Goal: Task Accomplishment & Management: Complete application form

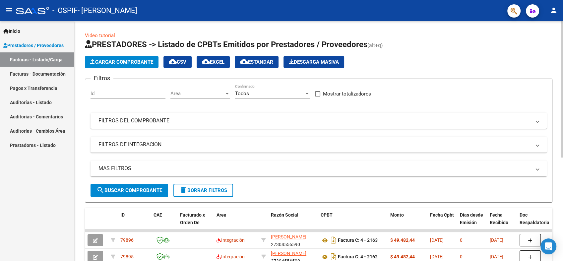
click at [104, 61] on span "Cargar Comprobante" at bounding box center [121, 62] width 63 height 6
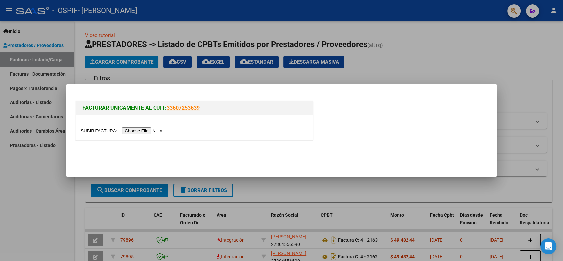
click at [134, 131] on input "file" at bounding box center [123, 130] width 84 height 7
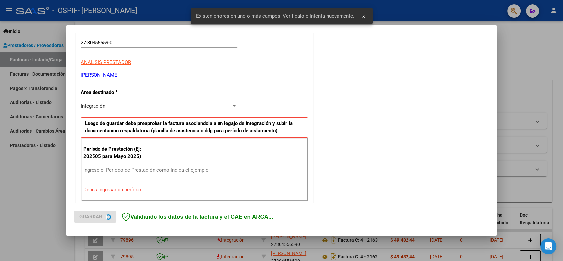
scroll to position [133, 0]
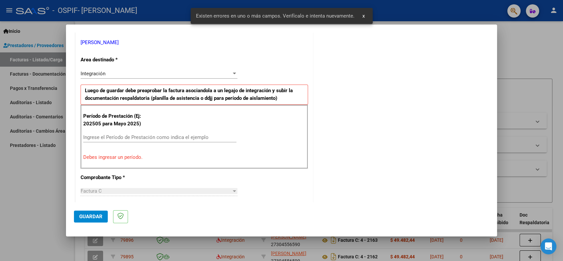
click at [124, 136] on input "Ingrese el Período de Prestación como indica el ejemplo" at bounding box center [159, 137] width 153 height 6
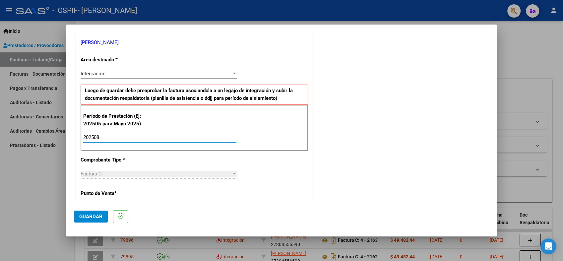
type input "202508"
click at [85, 216] on span "Guardar" at bounding box center [90, 217] width 23 height 6
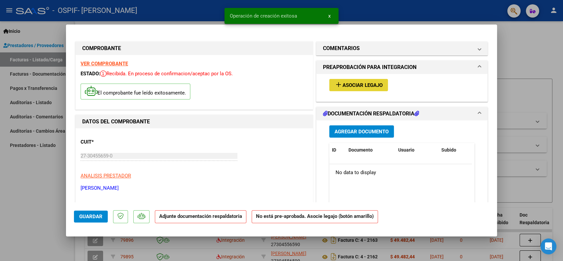
click at [350, 79] on button "add Asociar Legajo" at bounding box center [358, 85] width 59 height 12
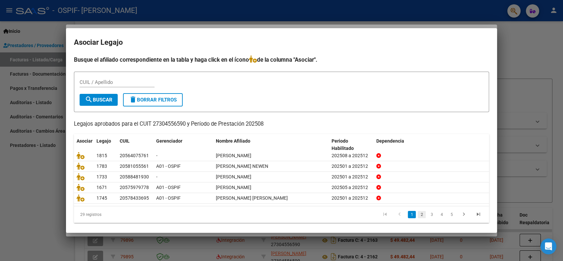
click at [418, 214] on link "2" at bounding box center [422, 214] width 8 height 7
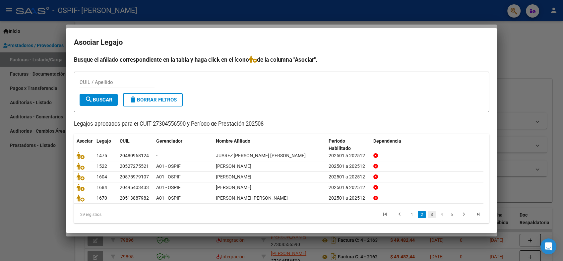
click at [428, 214] on link "3" at bounding box center [432, 214] width 8 height 7
click at [438, 211] on link "4" at bounding box center [442, 214] width 8 height 7
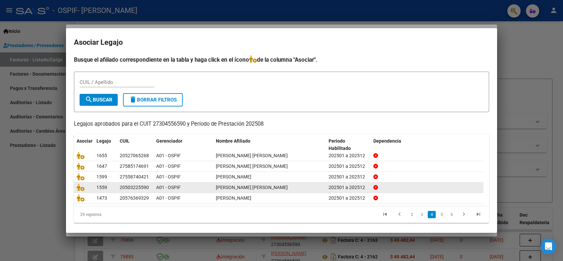
click at [438, 211] on link "5" at bounding box center [442, 214] width 8 height 7
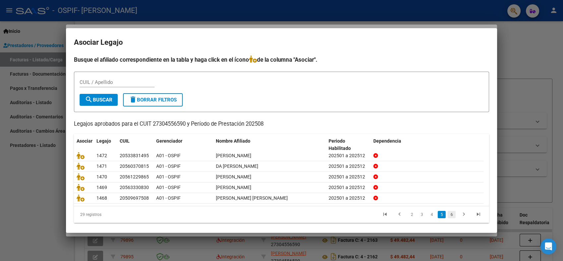
click at [448, 214] on link "6" at bounding box center [452, 214] width 8 height 7
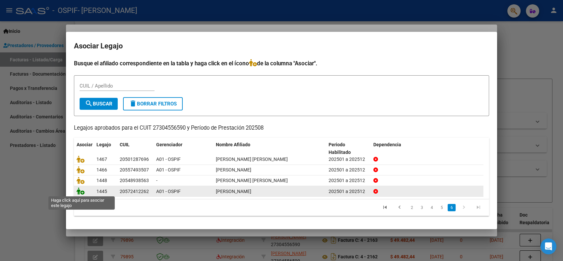
click at [82, 191] on icon at bounding box center [81, 190] width 8 height 7
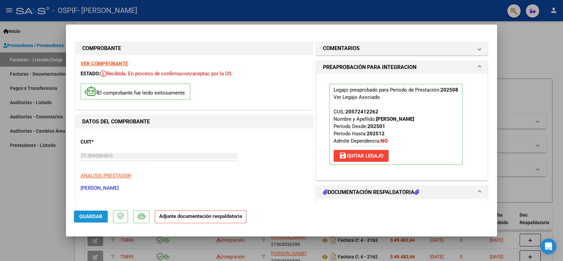
click at [91, 221] on button "Guardar" at bounding box center [91, 217] width 34 height 12
type input "$ 0,00"
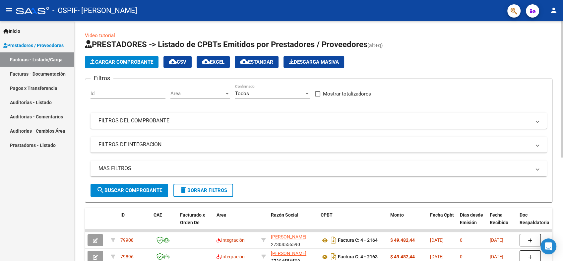
click at [102, 58] on button "Cargar Comprobante" at bounding box center [122, 62] width 74 height 12
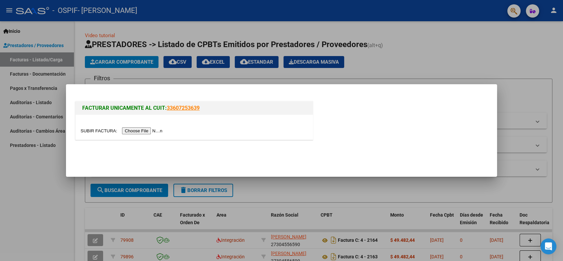
click at [137, 130] on input "file" at bounding box center [123, 130] width 84 height 7
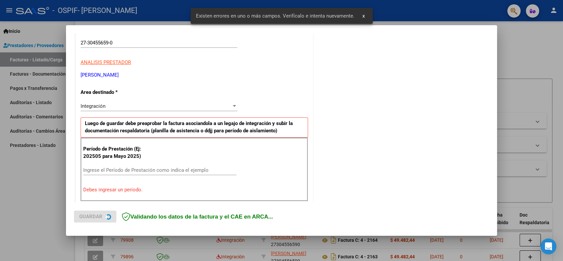
scroll to position [133, 0]
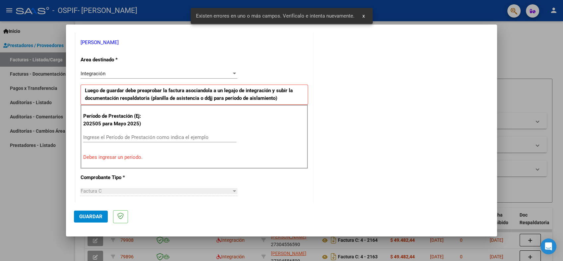
click at [111, 133] on div "Ingrese el Período de Prestación como indica el ejemplo" at bounding box center [159, 137] width 153 height 10
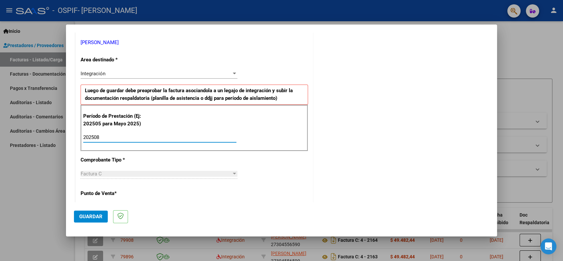
type input "202508"
click at [92, 214] on span "Guardar" at bounding box center [90, 217] width 23 height 6
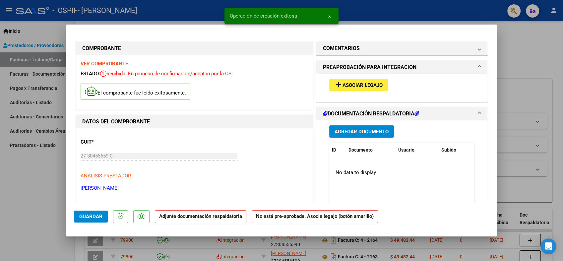
click at [365, 84] on span "Asociar Legajo" at bounding box center [363, 85] width 40 height 6
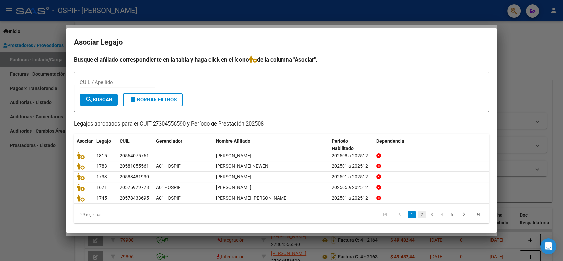
click at [418, 212] on link "2" at bounding box center [422, 214] width 8 height 7
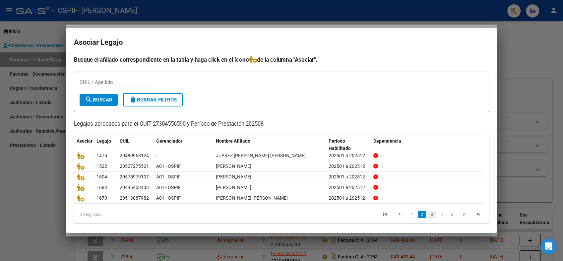
click at [428, 217] on link "3" at bounding box center [432, 214] width 8 height 7
click at [438, 216] on link "4" at bounding box center [442, 214] width 8 height 7
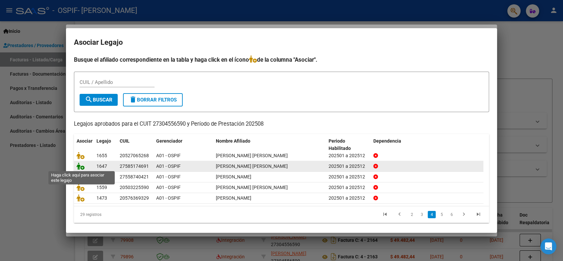
click at [79, 167] on icon at bounding box center [81, 166] width 8 height 7
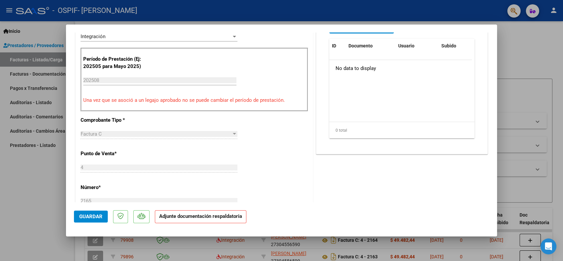
scroll to position [184, 0]
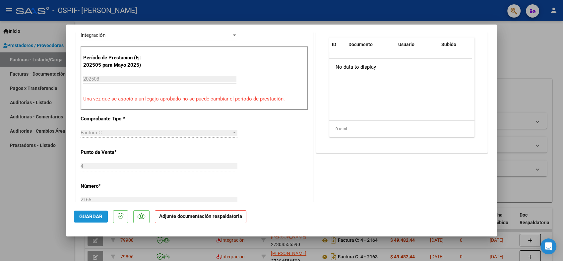
click at [93, 216] on span "Guardar" at bounding box center [90, 217] width 23 height 6
click at [101, 218] on span "Guardar" at bounding box center [90, 217] width 23 height 6
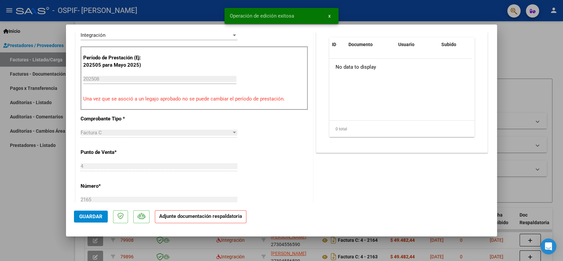
type input "$ 0,00"
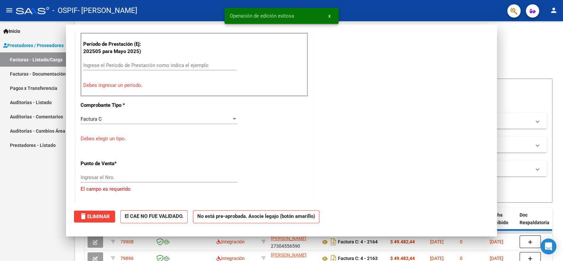
scroll to position [156, 0]
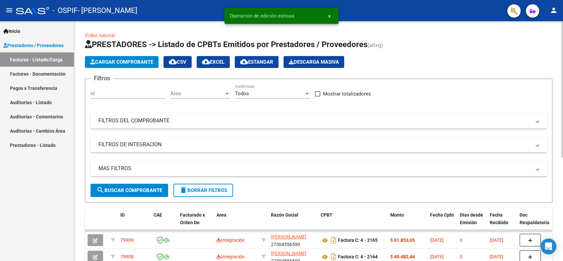
click at [118, 61] on span "Cargar Comprobante" at bounding box center [121, 62] width 63 height 6
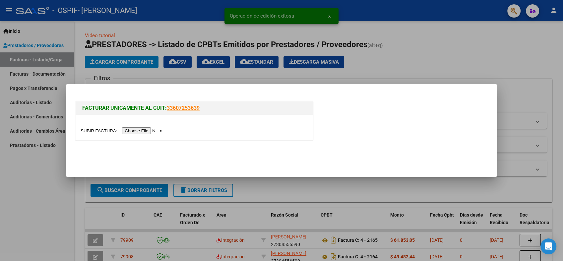
click at [137, 128] on input "file" at bounding box center [123, 130] width 84 height 7
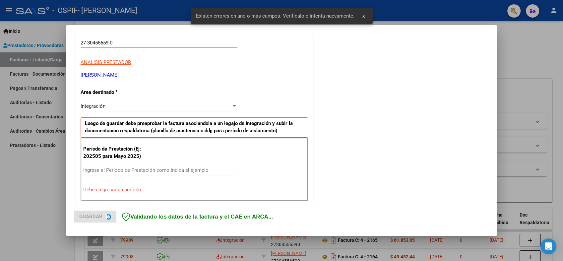
scroll to position [133, 0]
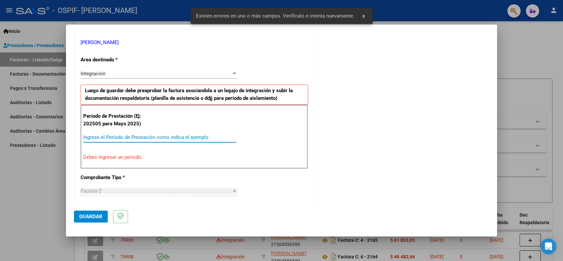
click at [133, 138] on input "Ingrese el Período de Prestación como indica el ejemplo" at bounding box center [159, 137] width 153 height 6
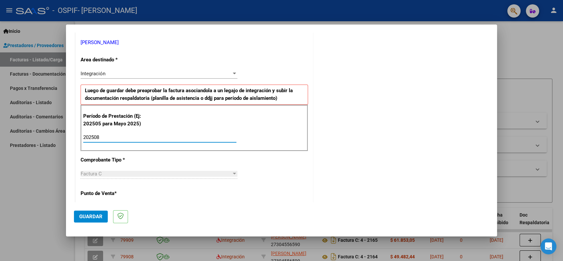
type input "202508"
click at [94, 219] on span "Guardar" at bounding box center [90, 217] width 23 height 6
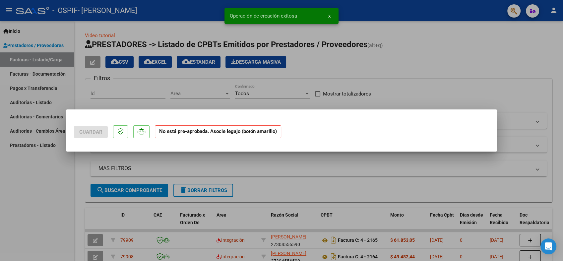
scroll to position [0, 0]
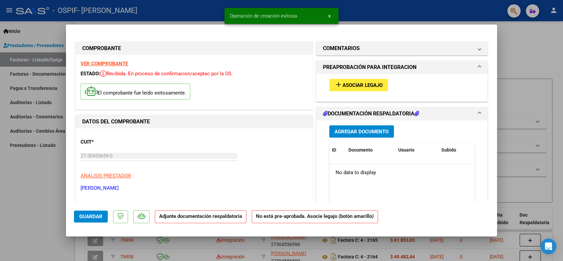
click at [362, 86] on span "Asociar Legajo" at bounding box center [363, 85] width 40 height 6
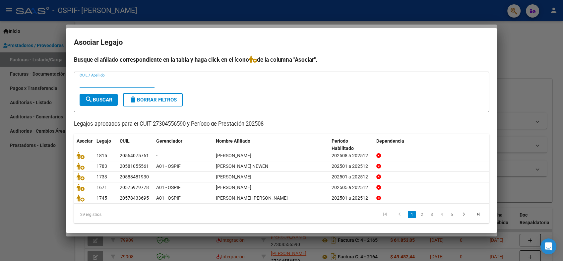
click at [417, 217] on li "2" at bounding box center [422, 214] width 10 height 11
click at [418, 211] on link "2" at bounding box center [422, 214] width 8 height 7
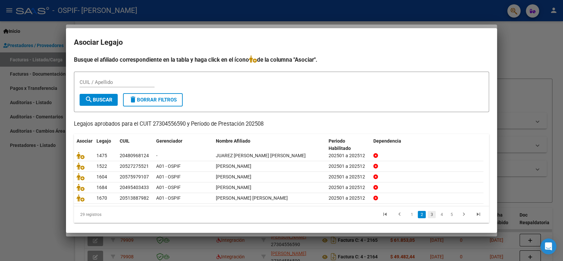
click at [428, 215] on link "3" at bounding box center [432, 214] width 8 height 7
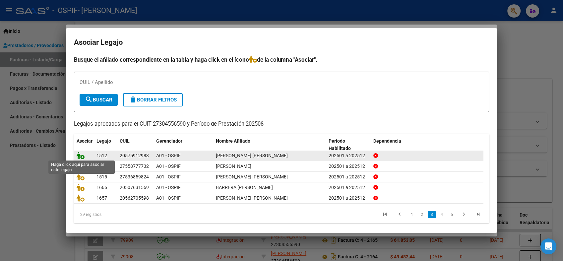
click at [79, 158] on icon at bounding box center [81, 155] width 8 height 7
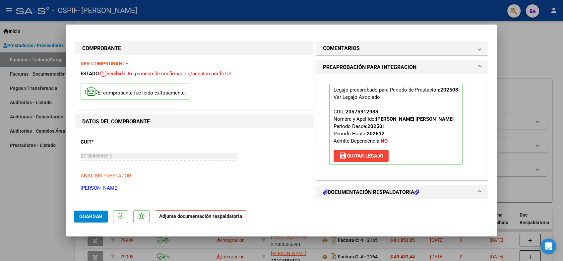
click at [96, 217] on span "Guardar" at bounding box center [90, 217] width 23 height 6
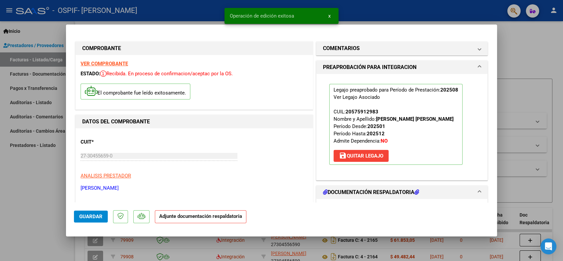
type input "$ 0,00"
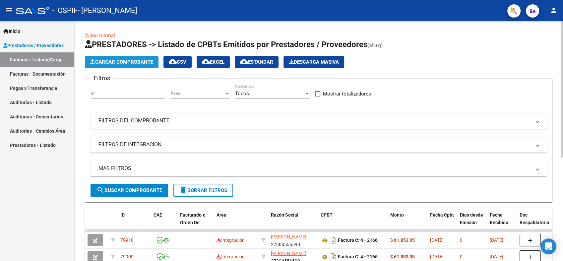
click at [117, 62] on span "Cargar Comprobante" at bounding box center [121, 62] width 63 height 6
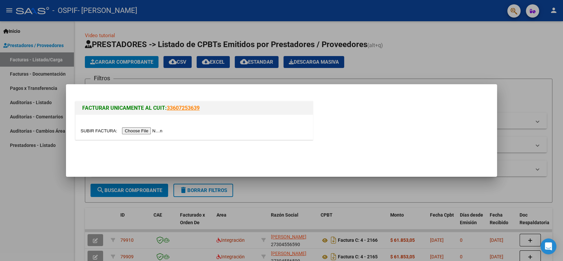
click at [130, 129] on input "file" at bounding box center [123, 130] width 84 height 7
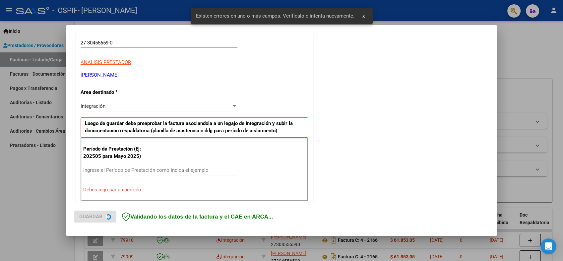
scroll to position [133, 0]
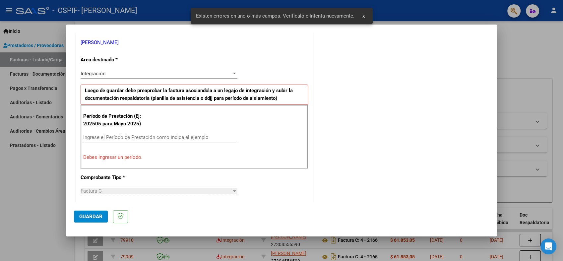
click at [139, 137] on input "Ingrese el Período de Prestación como indica el ejemplo" at bounding box center [159, 137] width 153 height 6
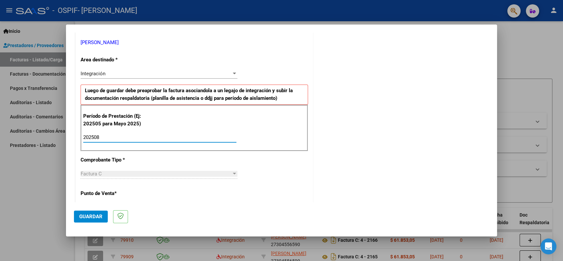
type input "202508"
click at [78, 219] on button "Guardar" at bounding box center [91, 217] width 34 height 12
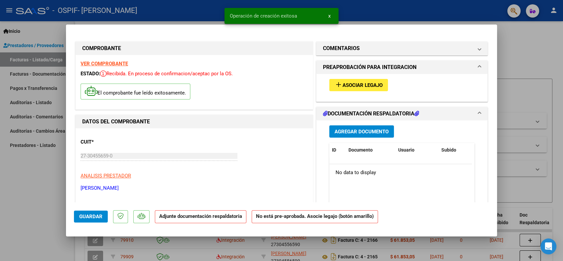
click at [345, 85] on span "Asociar Legajo" at bounding box center [363, 85] width 40 height 6
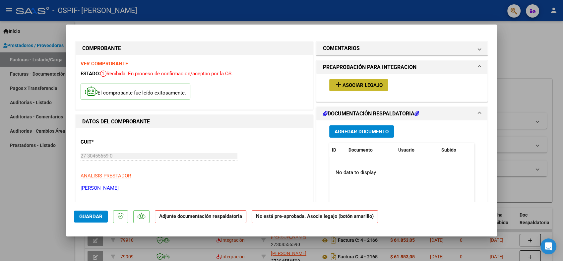
click at [355, 80] on button "add Asociar Legajo" at bounding box center [358, 85] width 59 height 12
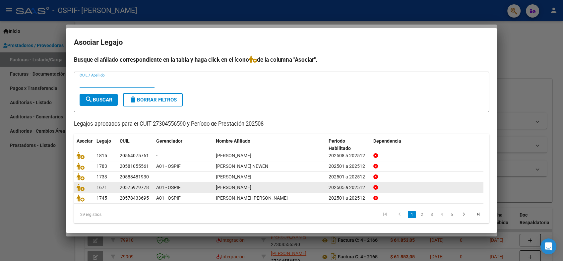
click at [418, 214] on link "2" at bounding box center [422, 214] width 8 height 7
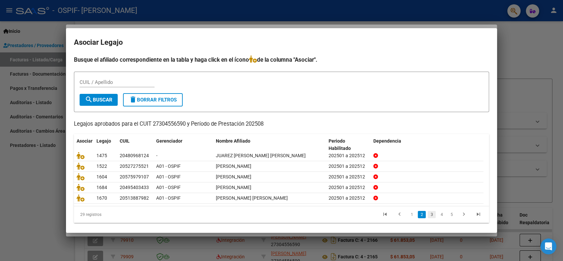
click at [428, 213] on link "3" at bounding box center [432, 214] width 8 height 7
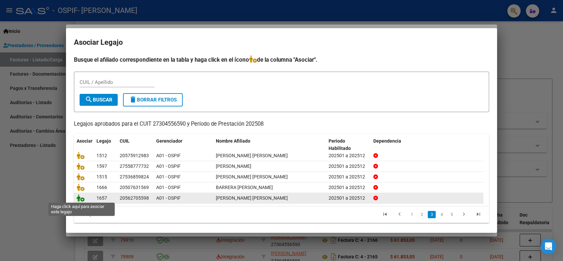
click at [82, 199] on icon at bounding box center [81, 197] width 8 height 7
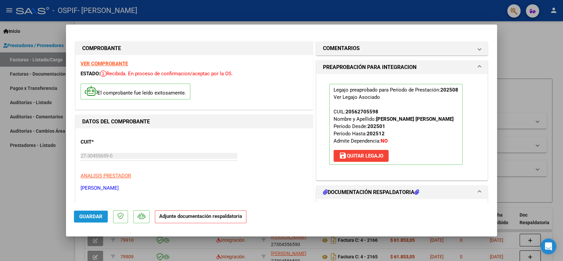
click at [83, 217] on span "Guardar" at bounding box center [90, 217] width 23 height 6
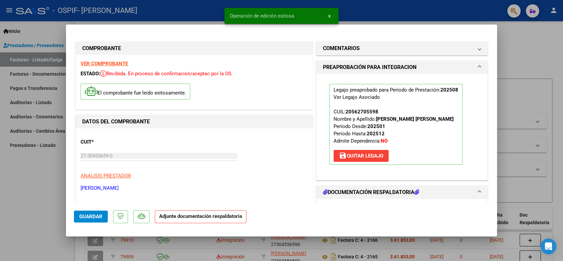
type input "$ 0,00"
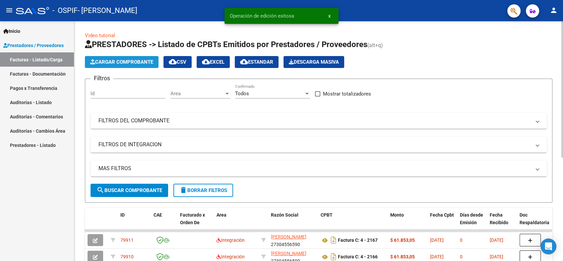
click at [105, 65] on button "Cargar Comprobante" at bounding box center [122, 62] width 74 height 12
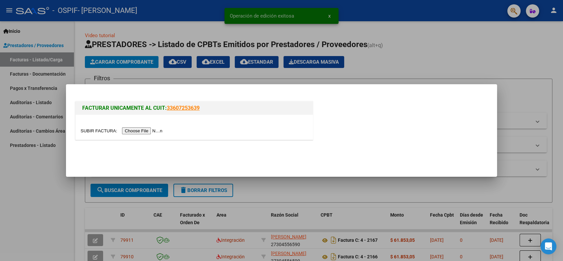
click at [130, 129] on input "file" at bounding box center [123, 130] width 84 height 7
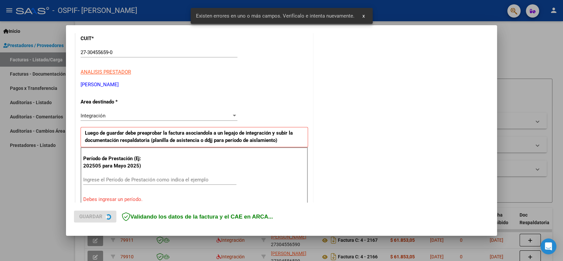
scroll to position [133, 0]
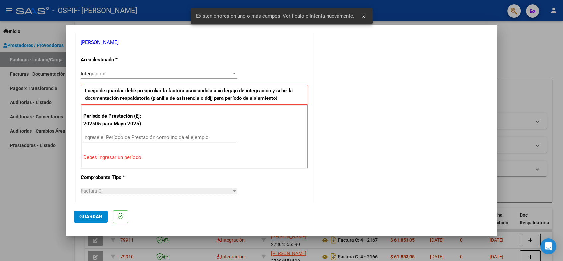
click at [177, 137] on input "Ingrese el Período de Prestación como indica el ejemplo" at bounding box center [159, 137] width 153 height 6
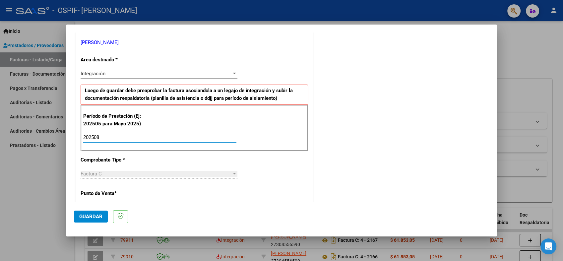
type input "202508"
click at [92, 211] on button "Guardar" at bounding box center [91, 217] width 34 height 12
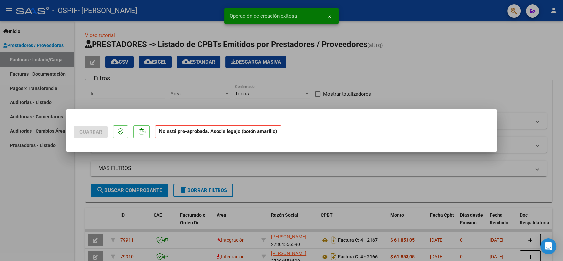
scroll to position [0, 0]
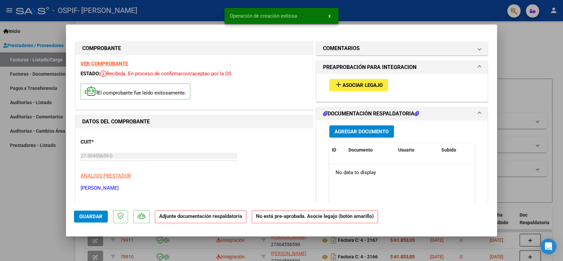
click at [352, 87] on span "Asociar Legajo" at bounding box center [363, 85] width 40 height 6
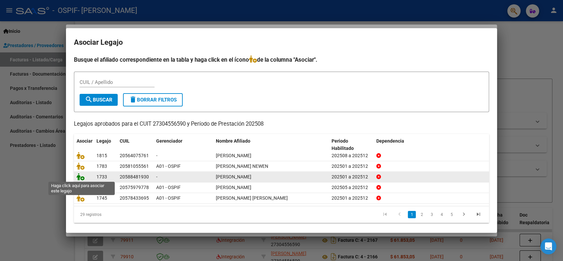
click at [82, 179] on icon at bounding box center [81, 176] width 8 height 7
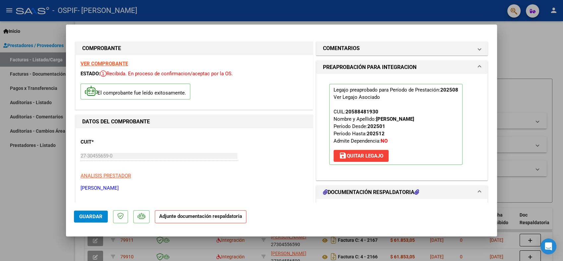
click at [93, 218] on span "Guardar" at bounding box center [90, 217] width 23 height 6
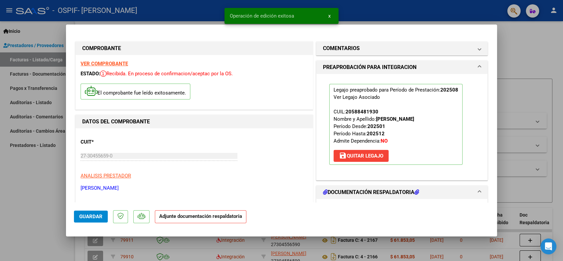
type input "$ 0,00"
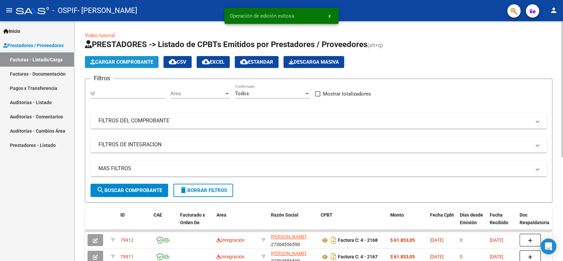
click at [128, 59] on span "Cargar Comprobante" at bounding box center [121, 62] width 63 height 6
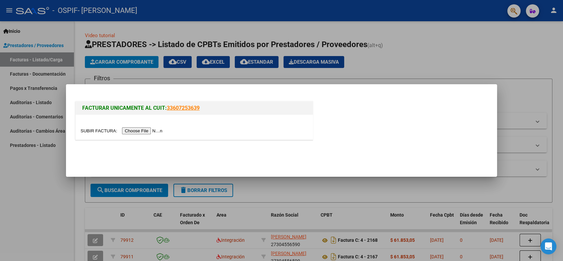
click at [144, 131] on input "file" at bounding box center [123, 130] width 84 height 7
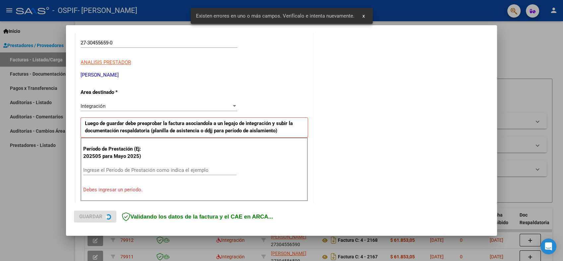
scroll to position [133, 0]
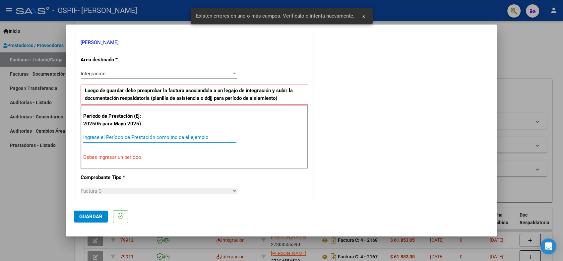
click at [112, 139] on input "Ingrese el Período de Prestación como indica el ejemplo" at bounding box center [159, 137] width 153 height 6
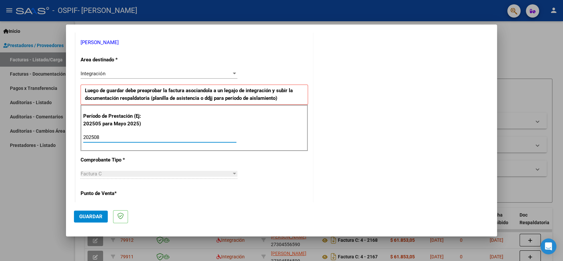
type input "202508"
click at [88, 213] on button "Guardar" at bounding box center [91, 217] width 34 height 12
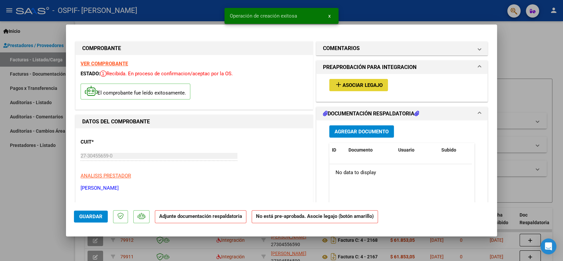
click at [352, 82] on span "add Asociar Legajo" at bounding box center [359, 85] width 48 height 6
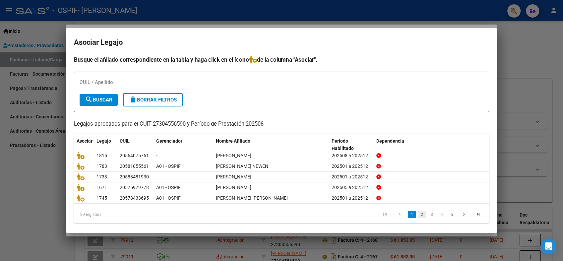
click at [418, 215] on link "2" at bounding box center [422, 214] width 8 height 7
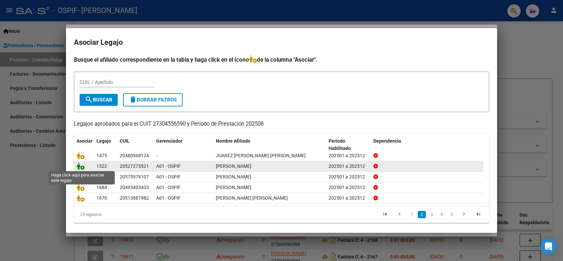
click at [81, 167] on icon at bounding box center [81, 166] width 8 height 7
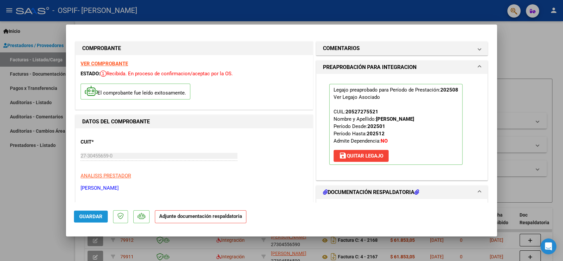
click at [90, 217] on span "Guardar" at bounding box center [90, 217] width 23 height 6
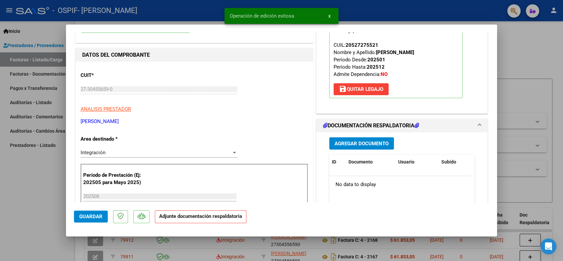
scroll to position [110, 0]
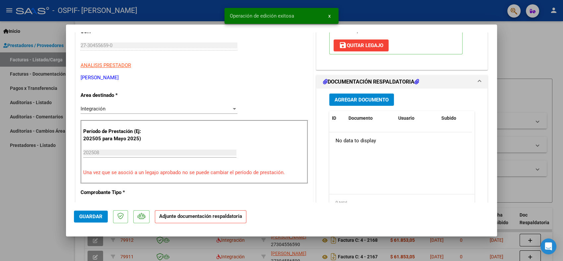
click at [358, 101] on span "Agregar Documento" at bounding box center [362, 100] width 54 height 6
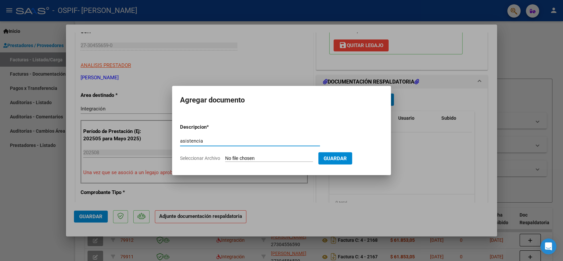
drag, startPoint x: 207, startPoint y: 143, endPoint x: 174, endPoint y: 149, distance: 33.8
click at [174, 149] on mat-dialog-content "Descripcion * asistencia Escriba aquí una descripcion Seleccionar Archivo Guard…" at bounding box center [281, 140] width 219 height 54
type input "asistencia"
click at [254, 159] on input "Seleccionar Archivo" at bounding box center [269, 159] width 88 height 6
type input "C:\fakepath\[PERSON_NAME] .pdf"
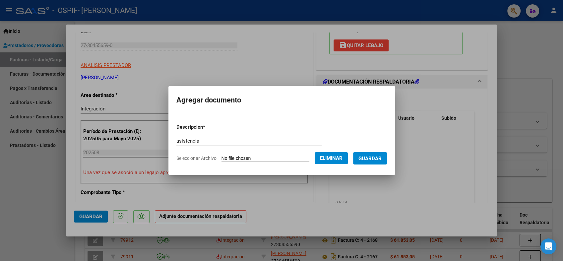
click at [374, 158] on span "Guardar" at bounding box center [370, 159] width 23 height 6
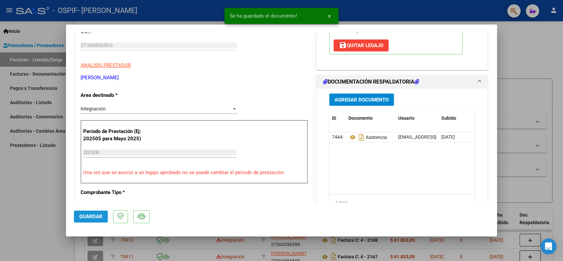
click at [92, 222] on button "Guardar" at bounding box center [91, 217] width 34 height 12
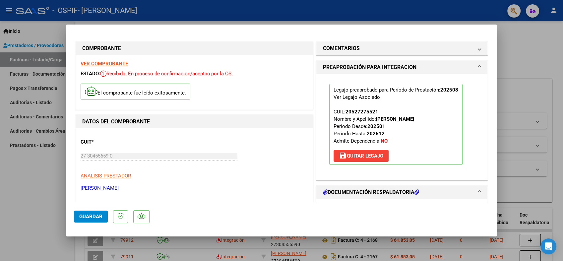
scroll to position [37, 0]
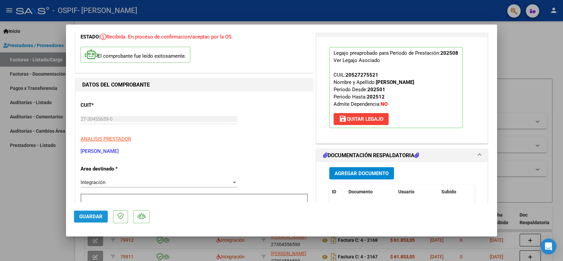
click at [98, 216] on span "Guardar" at bounding box center [90, 217] width 23 height 6
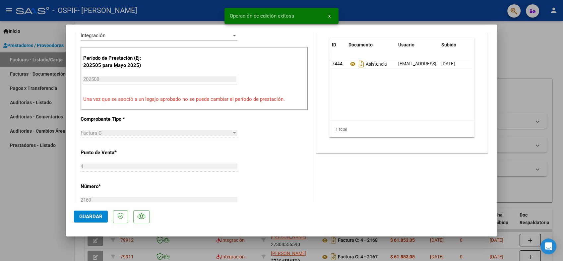
scroll to position [184, 0]
type input "$ 0,00"
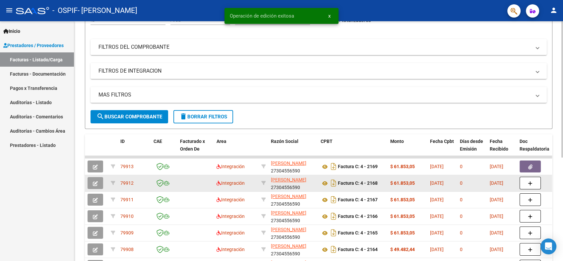
scroll to position [110, 0]
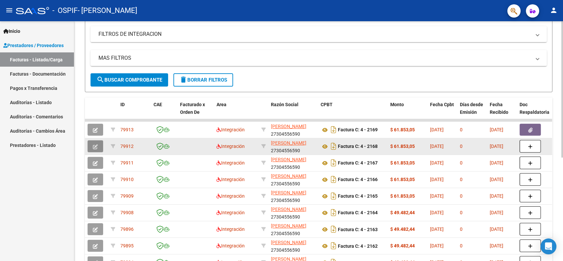
click at [98, 146] on icon "button" at bounding box center [95, 146] width 5 height 5
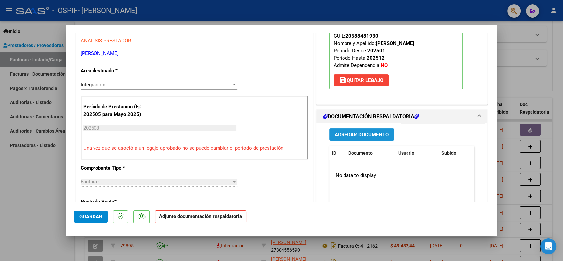
click at [369, 134] on span "Agregar Documento" at bounding box center [362, 135] width 54 height 6
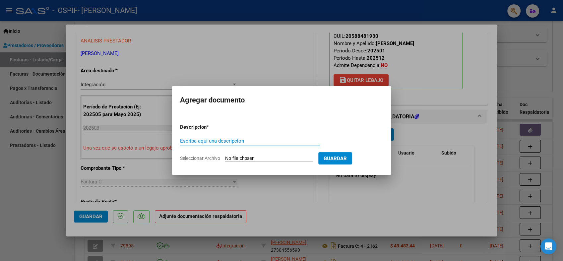
paste input "asistencia"
type input "asistencia"
click at [255, 158] on input "Seleccionar Archivo" at bounding box center [269, 159] width 88 height 6
type input "C:\fakepath\[PERSON_NAME] .pdf"
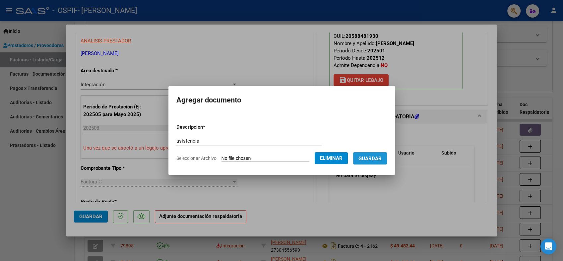
click at [375, 161] on span "Guardar" at bounding box center [370, 159] width 23 height 6
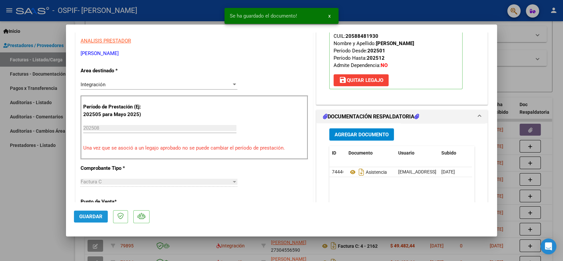
click at [100, 218] on span "Guardar" at bounding box center [90, 217] width 23 height 6
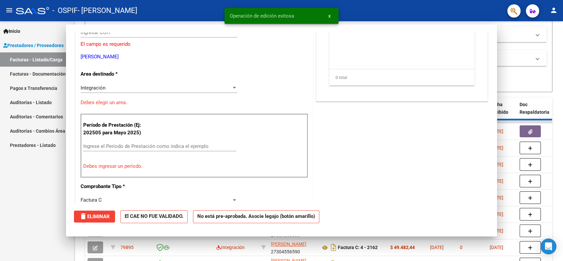
scroll to position [0, 0]
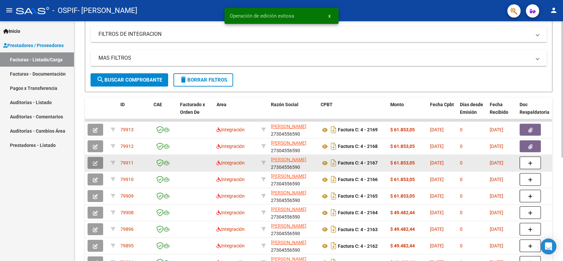
click at [98, 167] on button "button" at bounding box center [96, 163] width 16 height 12
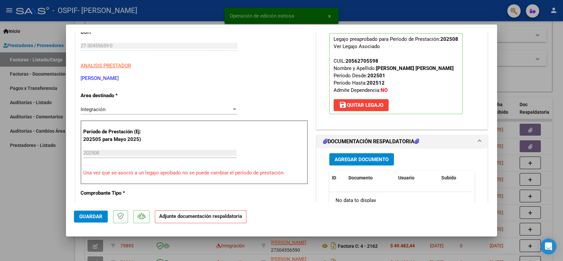
scroll to position [110, 0]
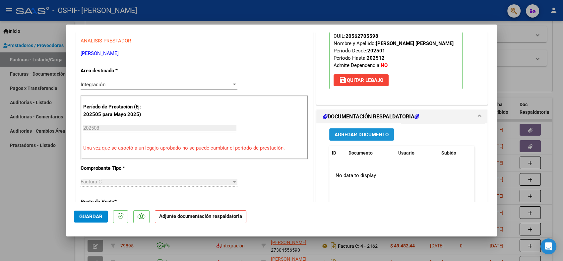
click at [354, 138] on span "Agregar Documento" at bounding box center [362, 135] width 54 height 6
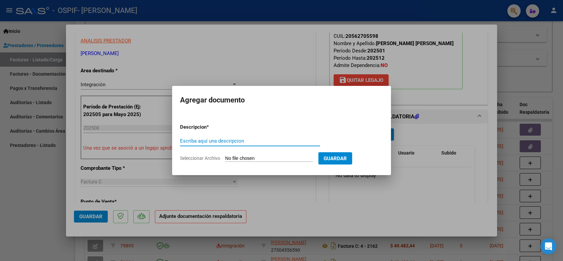
click at [224, 142] on input "Escriba aquí una descripcion" at bounding box center [250, 141] width 140 height 6
type input "asistencia"
click at [256, 156] on input "Seleccionar Archivo" at bounding box center [269, 159] width 88 height 6
type input "C:\fakepath\[PERSON_NAME] .pdf"
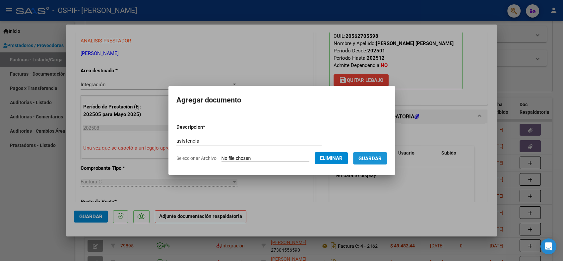
click at [360, 161] on span "Guardar" at bounding box center [370, 159] width 23 height 6
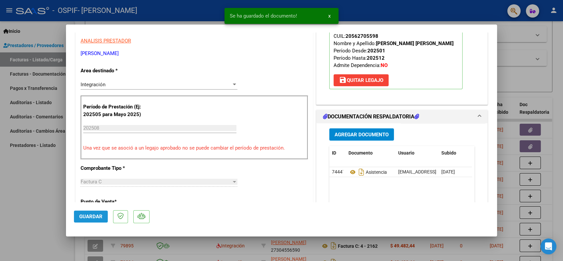
click at [91, 219] on span "Guardar" at bounding box center [90, 217] width 23 height 6
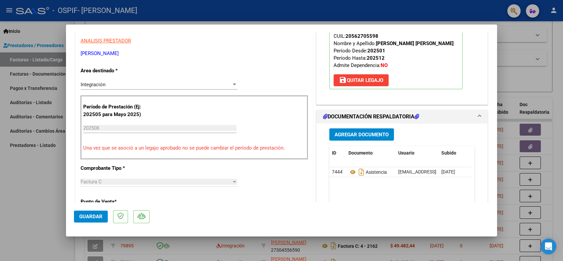
click at [89, 222] on button "Guardar" at bounding box center [91, 217] width 34 height 12
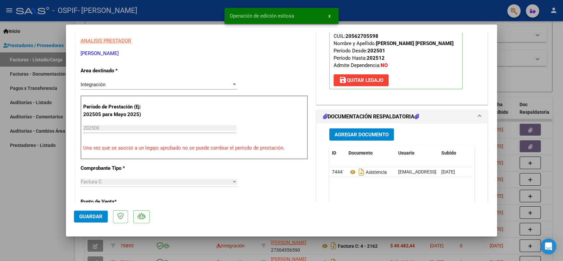
type input "$ 0,00"
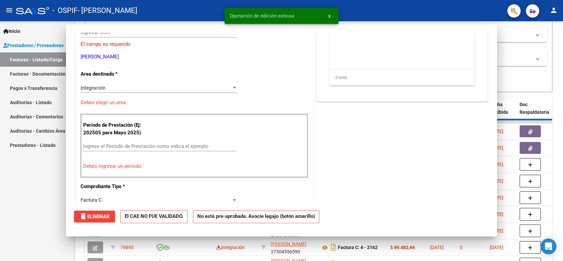
scroll to position [114, 0]
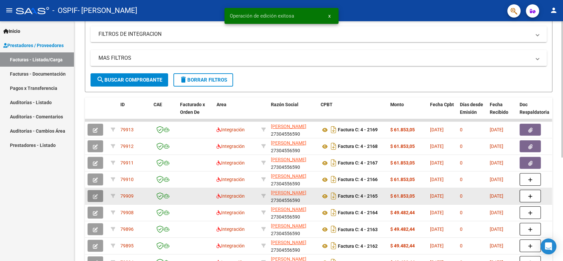
click at [96, 194] on icon "button" at bounding box center [95, 196] width 5 height 5
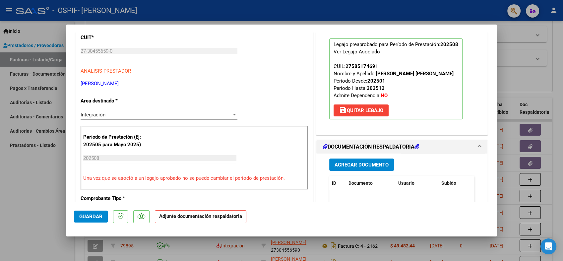
scroll to position [110, 0]
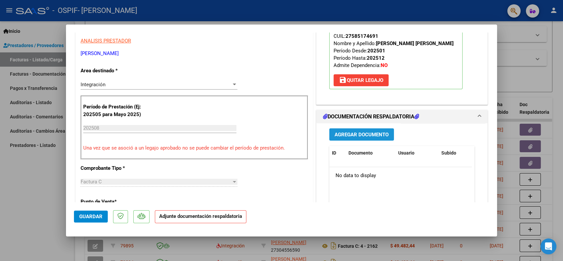
click at [359, 133] on span "Agregar Documento" at bounding box center [362, 135] width 54 height 6
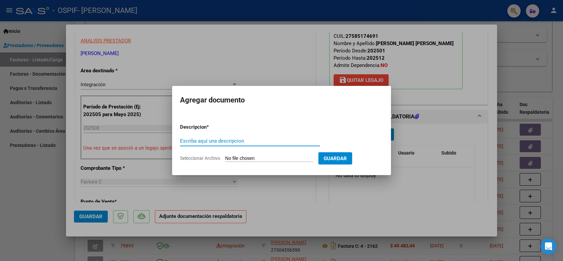
click at [203, 138] on input "Escriba aquí una descripcion" at bounding box center [250, 141] width 140 height 6
paste input "asistencia"
type input "asistencia"
click at [244, 156] on input "Seleccionar Archivo" at bounding box center [269, 159] width 88 height 6
type input "C:\fakepath\[PERSON_NAME] cata agosto .pdf"
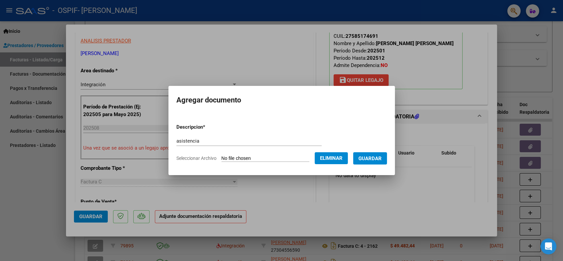
click at [367, 164] on button "Guardar" at bounding box center [370, 158] width 34 height 12
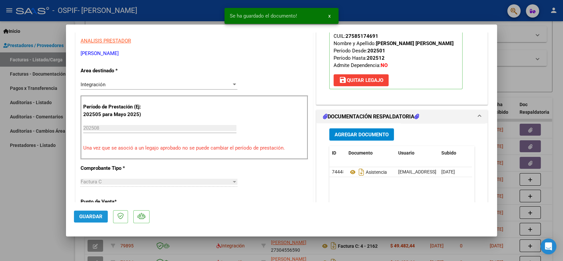
click at [94, 214] on span "Guardar" at bounding box center [90, 217] width 23 height 6
type input "$ 0,00"
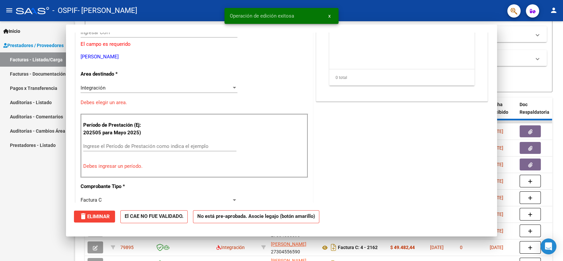
scroll to position [114, 0]
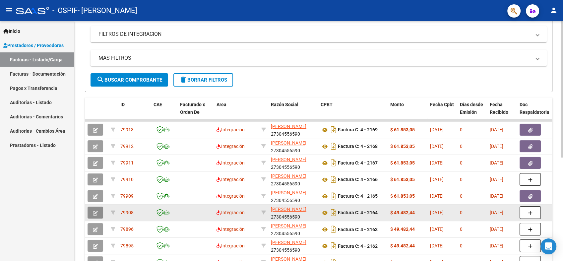
click at [96, 212] on icon "button" at bounding box center [95, 213] width 5 height 5
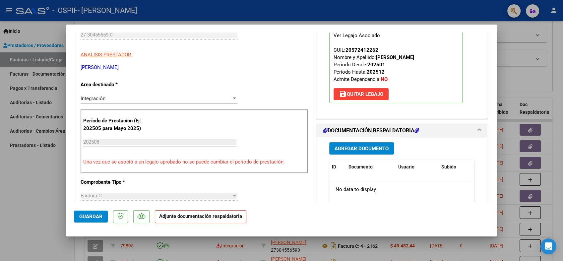
scroll to position [110, 0]
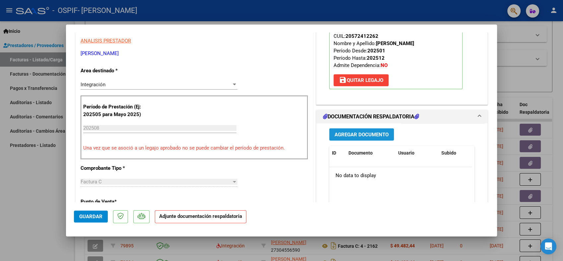
click at [361, 132] on span "Agregar Documento" at bounding box center [362, 135] width 54 height 6
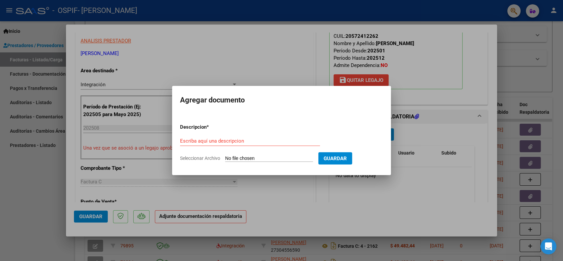
click at [231, 145] on div "Escriba aquí una descripcion" at bounding box center [250, 141] width 140 height 10
click at [231, 142] on input "Escriba aquí una descripcion" at bounding box center [250, 141] width 140 height 6
paste input "asistencia"
type input "asistencia"
click at [247, 157] on input "Seleccionar Archivo" at bounding box center [269, 159] width 88 height 6
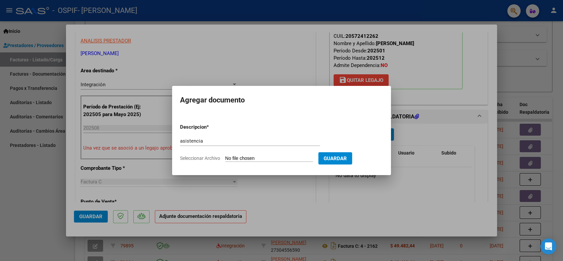
type input "C:\fakepath\caro agosto .pdf"
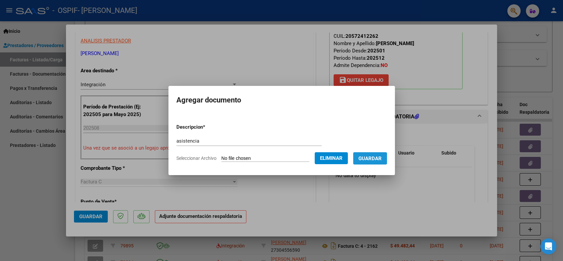
click at [368, 157] on span "Guardar" at bounding box center [370, 159] width 23 height 6
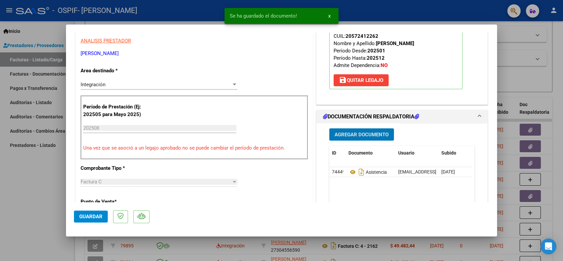
click at [93, 225] on mat-dialog-actions "Guardar" at bounding box center [281, 215] width 415 height 26
click at [90, 216] on span "Guardar" at bounding box center [90, 217] width 23 height 6
type input "$ 0,00"
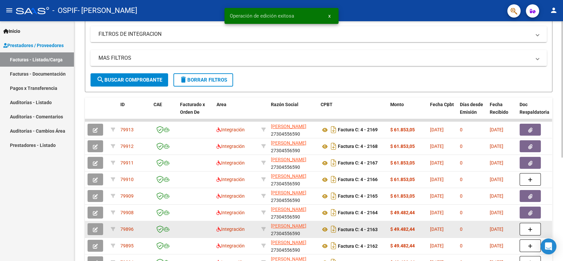
click at [96, 228] on icon "button" at bounding box center [95, 229] width 5 height 5
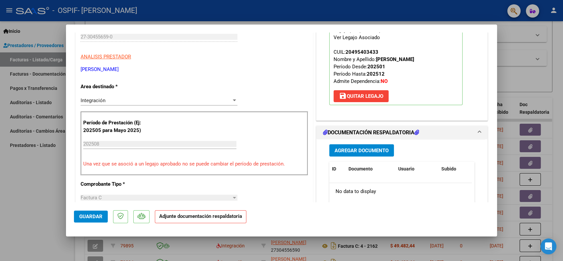
scroll to position [110, 0]
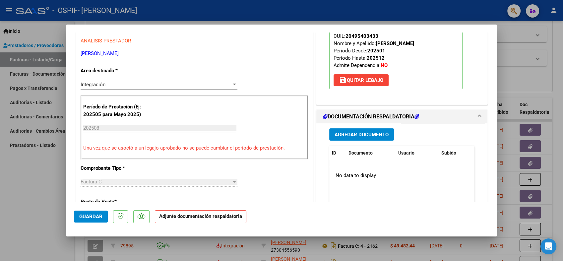
click at [368, 128] on button "Agregar Documento" at bounding box center [361, 134] width 65 height 12
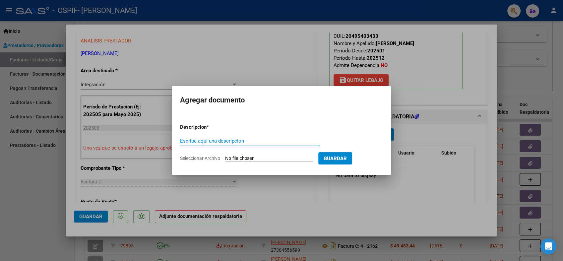
click at [203, 142] on input "Escriba aquí una descripcion" at bounding box center [250, 141] width 140 height 6
paste input "asistencia"
type input "asistencia"
click at [243, 160] on input "Seleccionar Archivo" at bounding box center [269, 159] width 88 height 6
type input "C:\fakepath\[PERSON_NAME] .pdf"
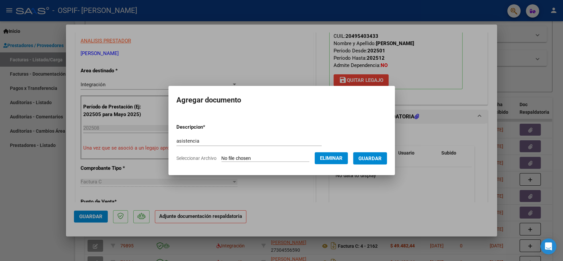
click at [372, 163] on button "Guardar" at bounding box center [370, 158] width 34 height 12
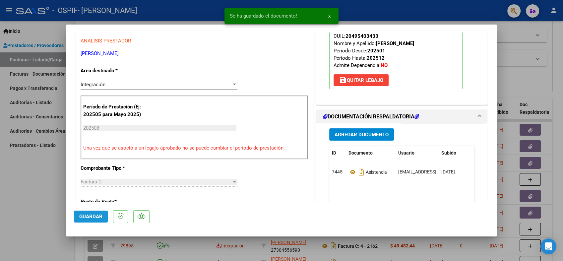
click at [101, 215] on span "Guardar" at bounding box center [90, 217] width 23 height 6
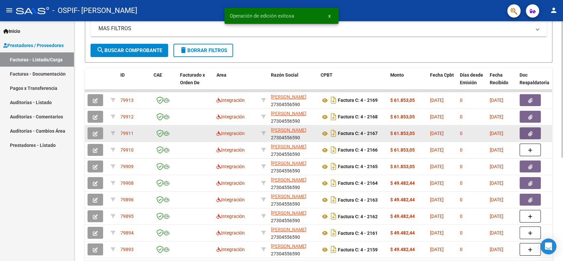
scroll to position [182, 0]
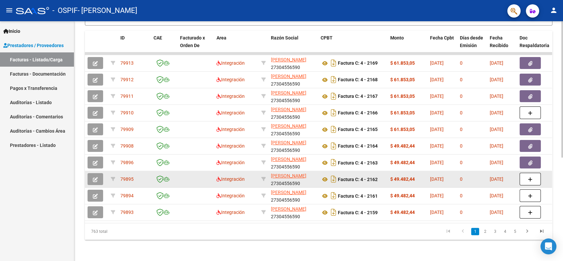
click at [97, 177] on icon "button" at bounding box center [95, 179] width 5 height 5
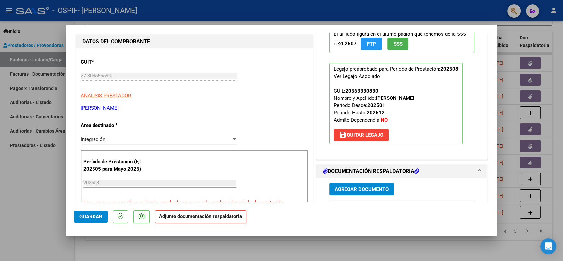
scroll to position [74, 0]
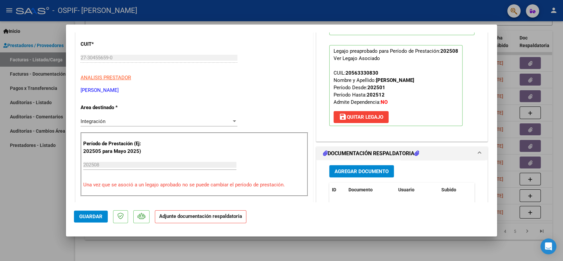
click at [362, 168] on span "Agregar Documento" at bounding box center [362, 171] width 54 height 6
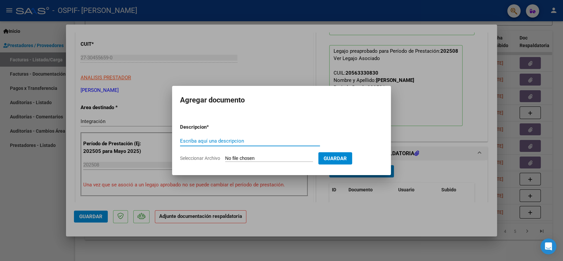
click at [197, 139] on input "Escriba aquí una descripcion" at bounding box center [250, 141] width 140 height 6
paste input "asistencia"
type input "asistencia"
click at [240, 158] on input "Seleccionar Archivo" at bounding box center [269, 159] width 88 height 6
type input "C:\fakepath\[PERSON_NAME] .pdf"
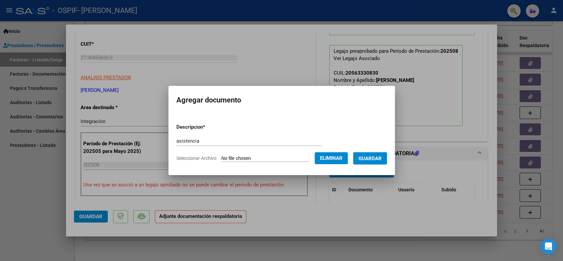
click at [369, 159] on span "Guardar" at bounding box center [370, 159] width 23 height 6
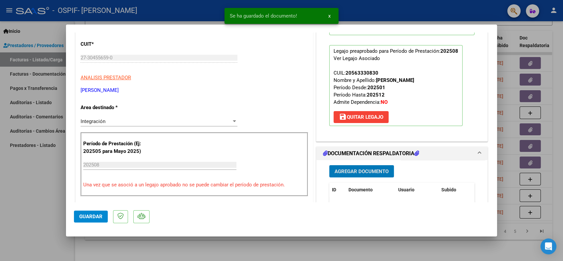
click at [83, 215] on span "Guardar" at bounding box center [90, 217] width 23 height 6
type input "$ 0,00"
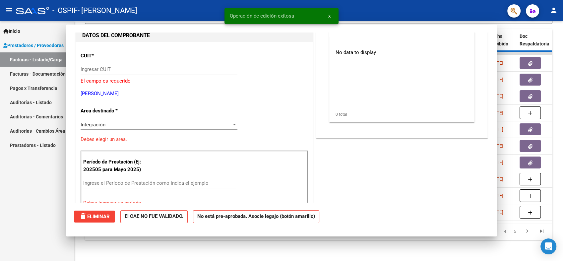
scroll to position [85, 0]
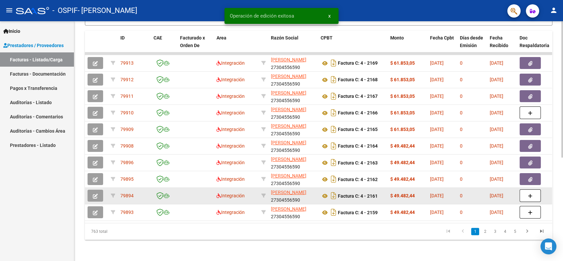
click at [96, 194] on icon "button" at bounding box center [95, 196] width 5 height 5
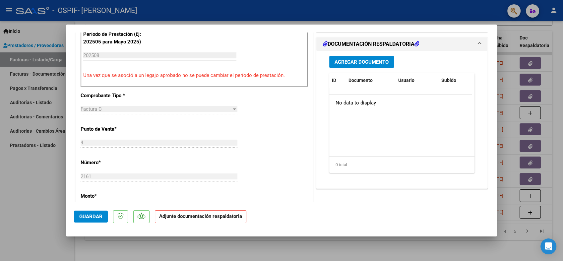
scroll to position [184, 0]
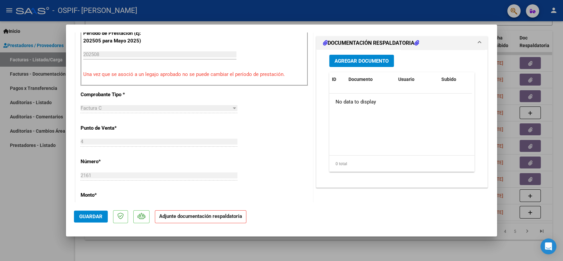
click at [365, 64] on span "Agregar Documento" at bounding box center [362, 61] width 54 height 6
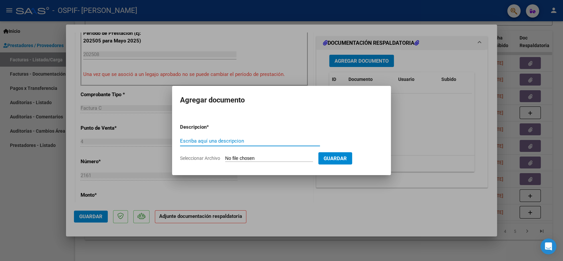
click at [211, 143] on input "Escriba aquí una descripcion" at bounding box center [250, 141] width 140 height 6
click at [188, 141] on input "Escriba aquí una descripcion" at bounding box center [250, 141] width 140 height 6
paste input "asistencia"
type input "asistencia"
click at [268, 156] on input "Seleccionar Archivo" at bounding box center [269, 159] width 88 height 6
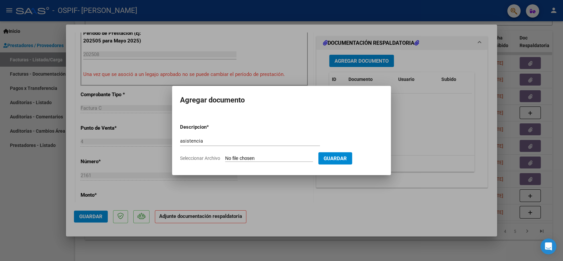
type input "C:\fakepath\[PERSON_NAME] .pdf"
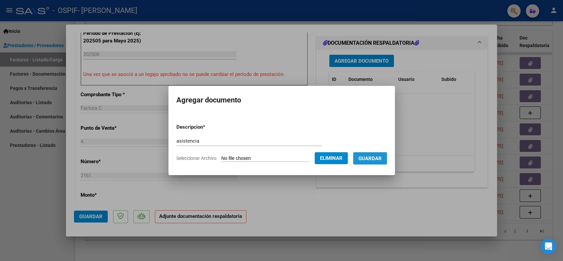
click at [374, 159] on span "Guardar" at bounding box center [370, 159] width 23 height 6
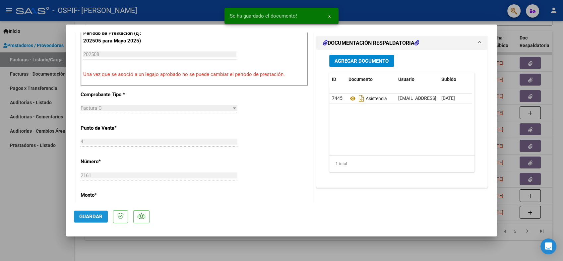
click at [101, 213] on button "Guardar" at bounding box center [91, 217] width 34 height 12
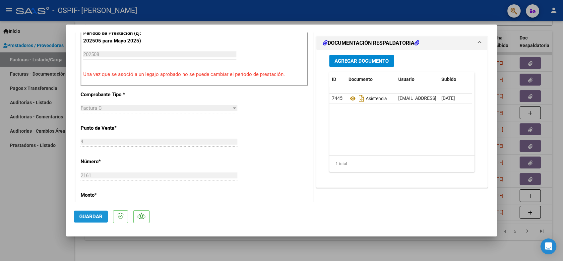
click at [101, 216] on span "Guardar" at bounding box center [90, 217] width 23 height 6
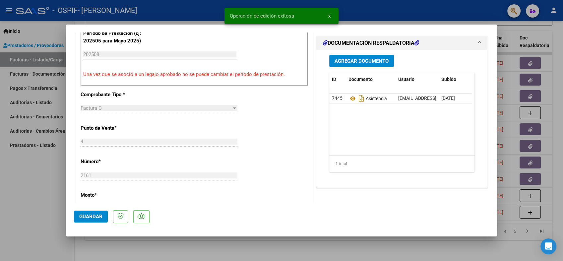
type input "$ 0,00"
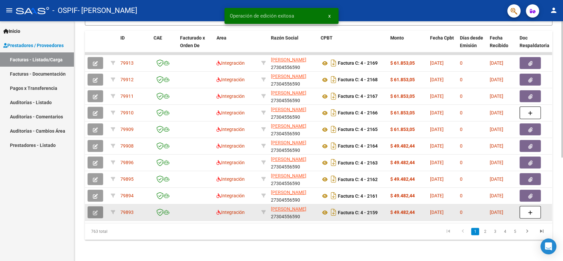
click at [96, 210] on icon "button" at bounding box center [95, 212] width 5 height 5
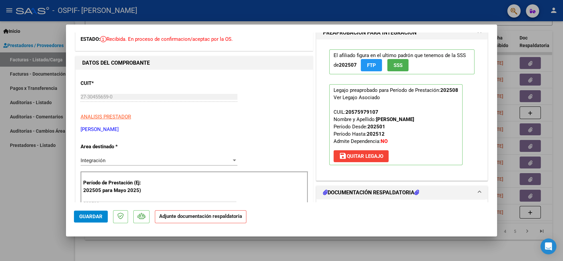
scroll to position [74, 0]
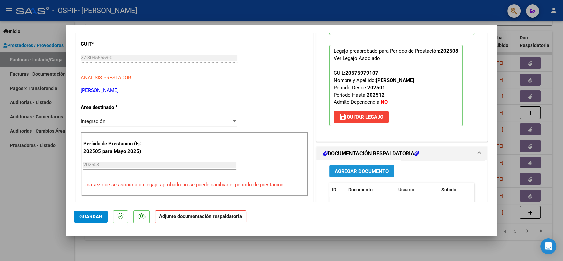
click at [359, 168] on span "Agregar Documento" at bounding box center [362, 171] width 54 height 6
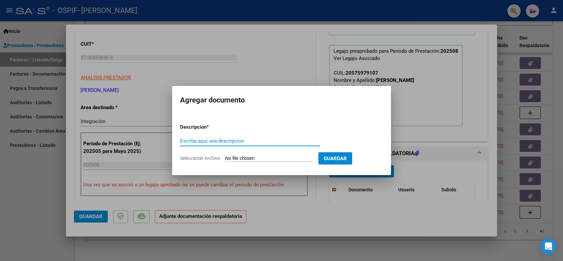
click at [185, 138] on input "Escriba aquí una descripcion" at bounding box center [250, 141] width 140 height 6
paste input "asistencia"
type input "asistencia"
click at [251, 155] on app-file-uploader "Seleccionar Archivo" at bounding box center [249, 158] width 138 height 6
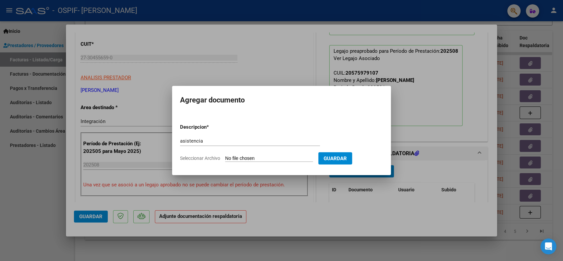
click at [251, 161] on input "Seleccionar Archivo" at bounding box center [269, 159] width 88 height 6
type input "C:\fakepath\[GEOGRAPHIC_DATA][PERSON_NAME] .pdf"
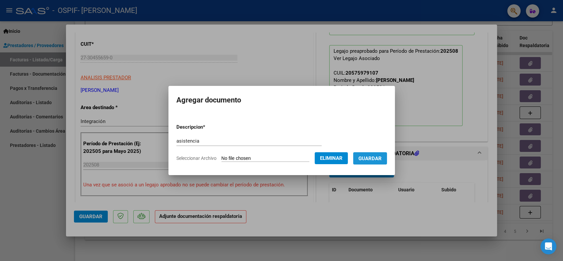
click at [370, 155] on span "Guardar" at bounding box center [370, 158] width 23 height 6
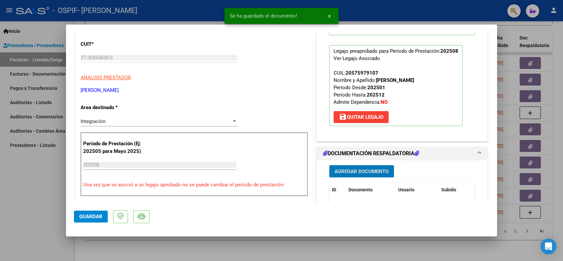
click at [79, 214] on span "Guardar" at bounding box center [90, 217] width 23 height 6
type input "$ 0,00"
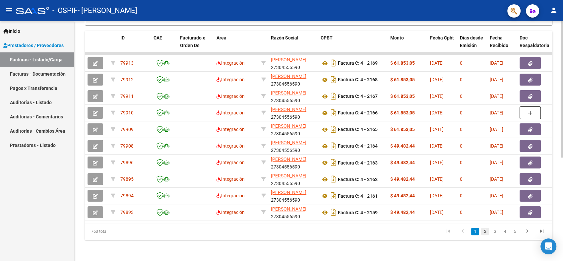
click at [485, 230] on link "2" at bounding box center [485, 231] width 8 height 7
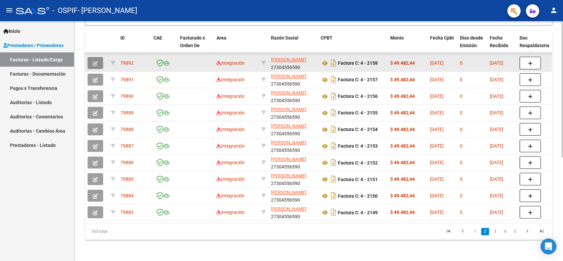
click at [94, 61] on icon "button" at bounding box center [95, 63] width 5 height 5
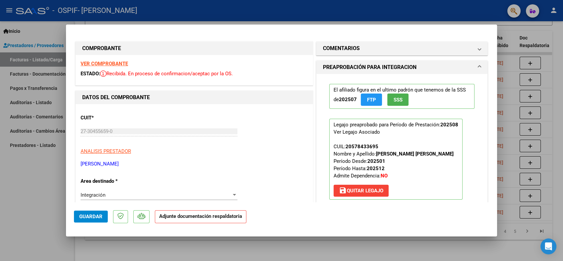
type input "$ 0,00"
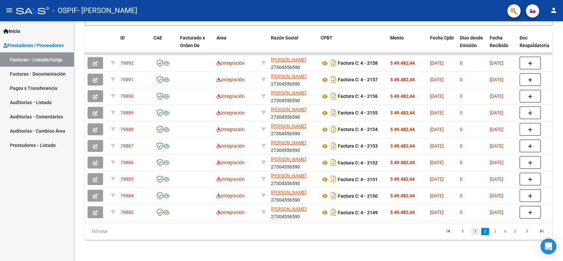
click at [479, 232] on link "1" at bounding box center [475, 231] width 8 height 7
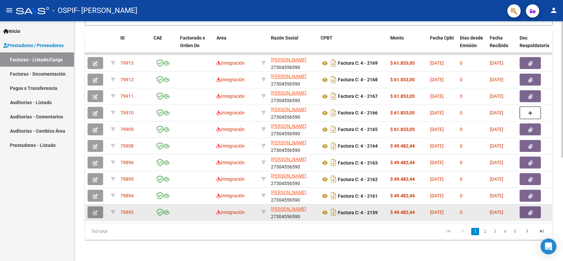
click at [96, 210] on icon "button" at bounding box center [95, 212] width 5 height 5
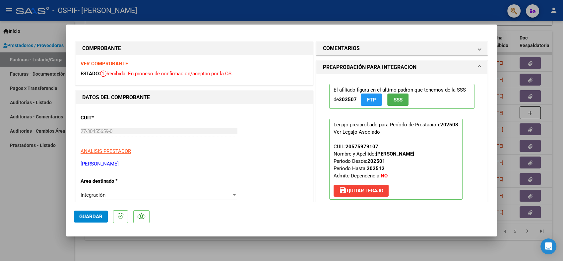
type input "$ 0,00"
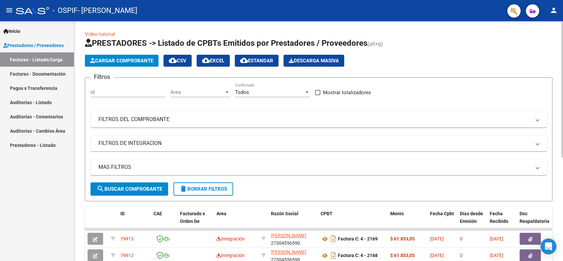
scroll to position [0, 0]
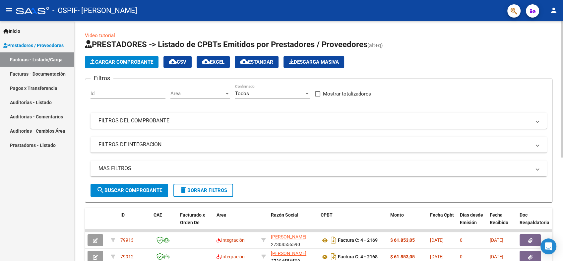
click at [113, 58] on button "Cargar Comprobante" at bounding box center [122, 62] width 74 height 12
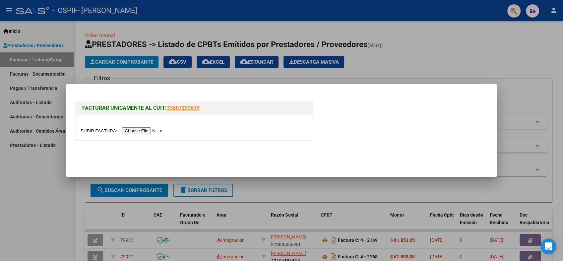
click at [128, 131] on input "file" at bounding box center [123, 130] width 84 height 7
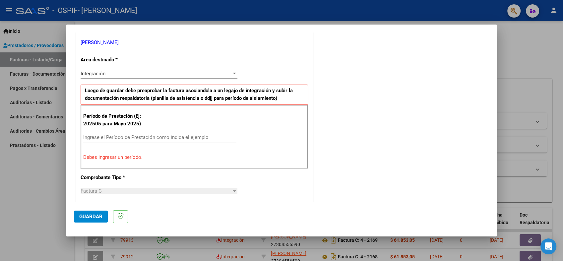
scroll to position [170, 0]
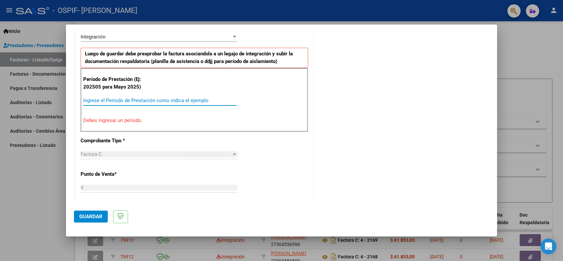
click at [146, 100] on input "Ingrese el Período de Prestación como indica el ejemplo" at bounding box center [159, 101] width 153 height 6
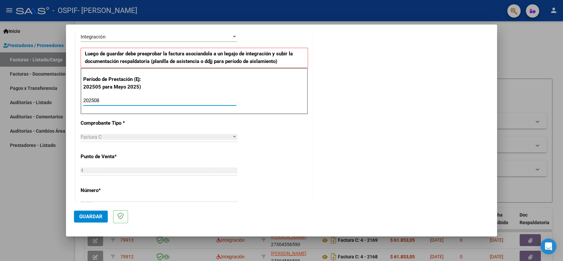
type input "202508"
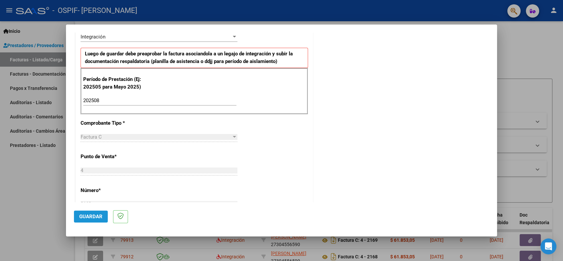
click at [100, 221] on button "Guardar" at bounding box center [91, 217] width 34 height 12
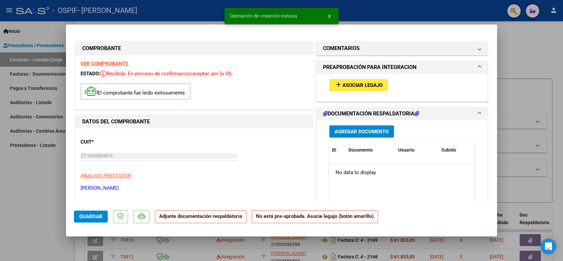
click at [360, 82] on span "Asociar Legajo" at bounding box center [363, 85] width 40 height 6
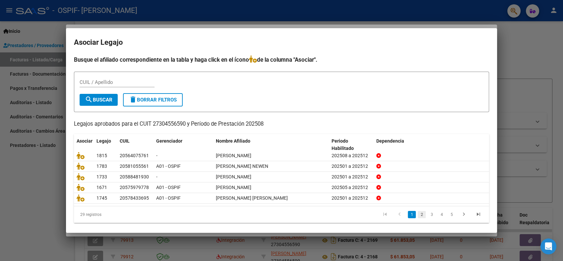
click at [418, 212] on link "2" at bounding box center [422, 214] width 8 height 7
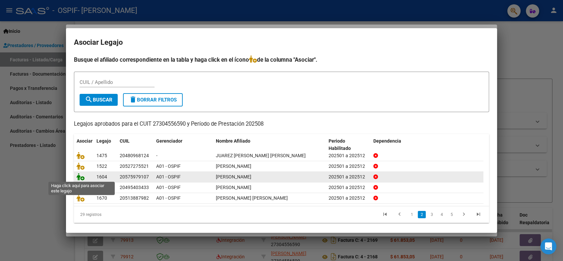
click at [79, 176] on icon at bounding box center [81, 176] width 8 height 7
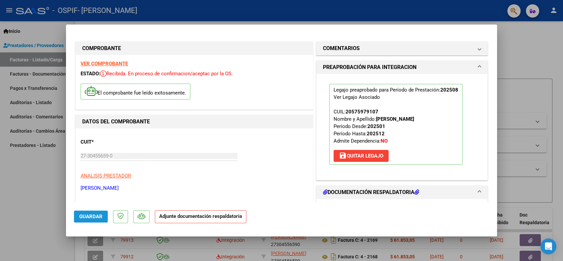
click at [85, 213] on button "Guardar" at bounding box center [91, 217] width 34 height 12
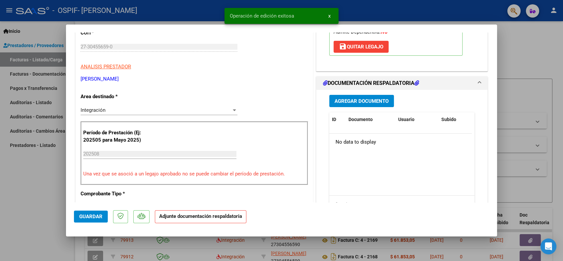
scroll to position [110, 0]
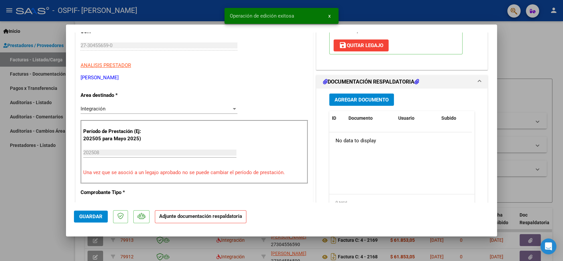
click at [363, 101] on span "Agregar Documento" at bounding box center [362, 100] width 54 height 6
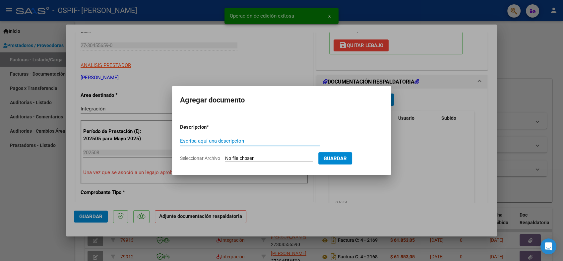
click at [207, 141] on input "Escriba aquí una descripcion" at bounding box center [250, 141] width 140 height 6
paste input "asistencia"
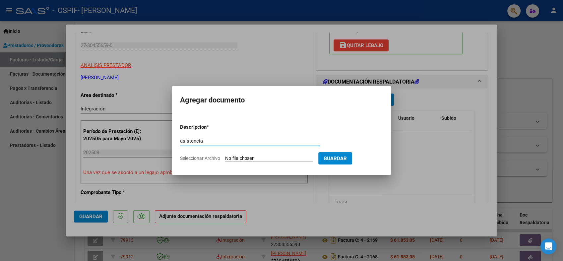
type input "asistencia"
click at [239, 159] on input "Seleccionar Archivo" at bounding box center [269, 159] width 88 height 6
type input "C:\fakepath\[GEOGRAPHIC_DATA][PERSON_NAME] .pdf"
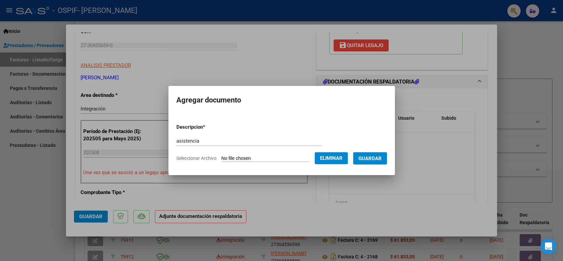
click at [370, 161] on span "Guardar" at bounding box center [370, 159] width 23 height 6
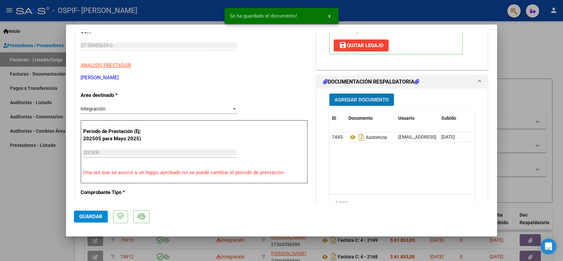
click at [95, 221] on button "Guardar" at bounding box center [91, 217] width 34 height 12
type input "$ 0,00"
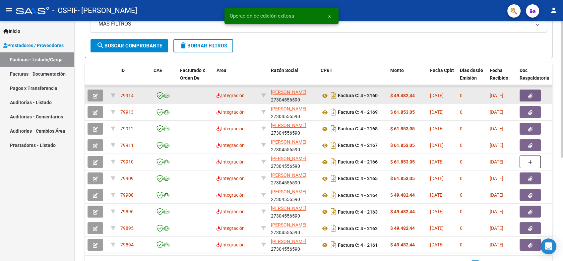
scroll to position [182, 0]
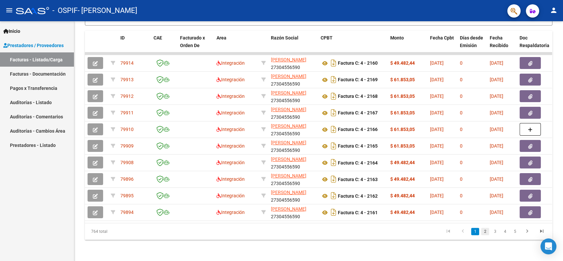
click at [482, 233] on link "2" at bounding box center [485, 231] width 8 height 7
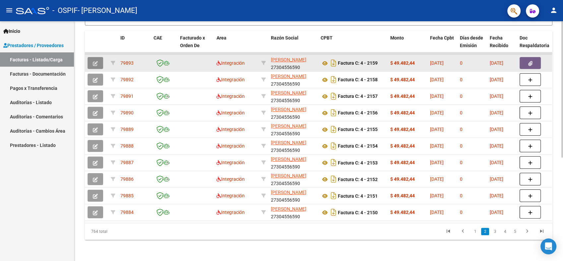
click at [92, 57] on button "button" at bounding box center [96, 63] width 16 height 12
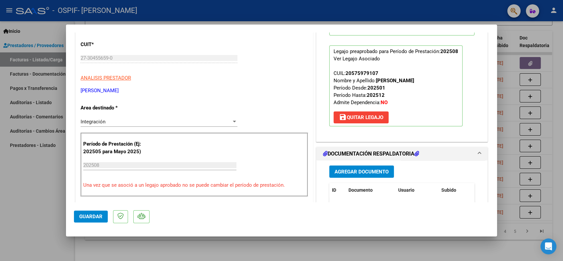
scroll to position [74, 0]
click at [366, 117] on span "save [PERSON_NAME]" at bounding box center [361, 117] width 44 height 6
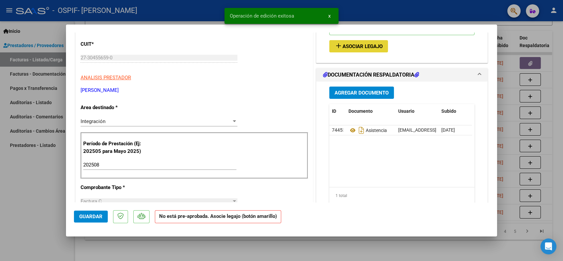
click at [355, 48] on span "Asociar Legajo" at bounding box center [363, 46] width 40 height 6
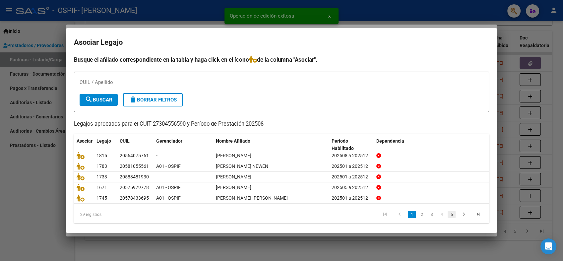
click at [448, 213] on link "5" at bounding box center [452, 214] width 8 height 7
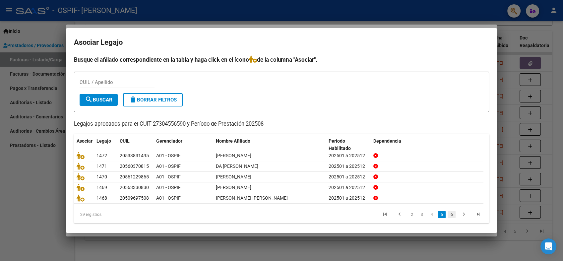
click at [448, 213] on link "6" at bounding box center [452, 214] width 8 height 7
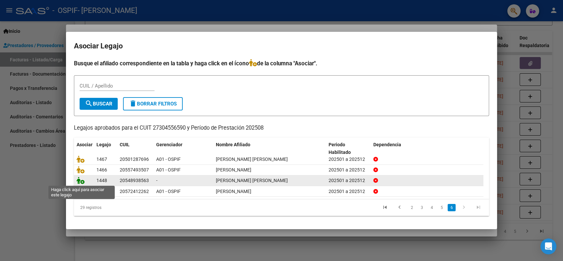
click at [78, 182] on icon at bounding box center [81, 180] width 8 height 7
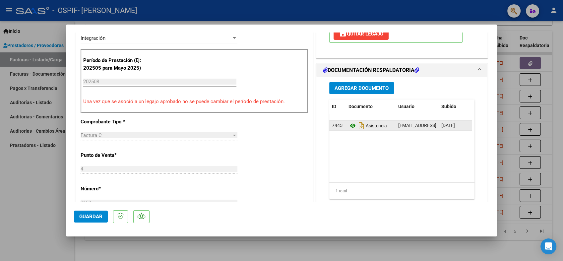
scroll to position [147, 0]
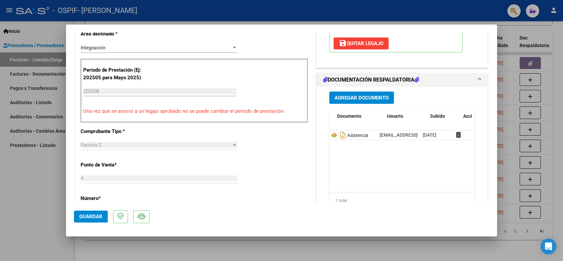
drag, startPoint x: 360, startPoint y: 134, endPoint x: 465, endPoint y: 146, distance: 105.9
click at [465, 146] on datatable-body "74453 Asistencia [EMAIL_ADDRESS][DOMAIN_NAME] - [PERSON_NAME] [DATE]" at bounding box center [400, 161] width 143 height 62
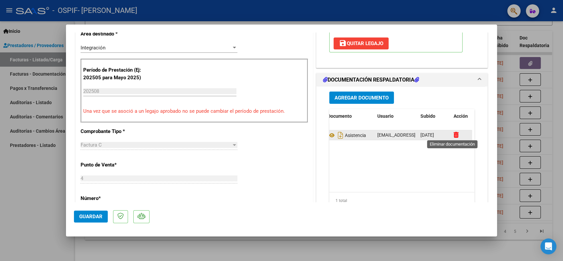
drag, startPoint x: 465, startPoint y: 146, endPoint x: 454, endPoint y: 136, distance: 14.8
click at [454, 136] on icon at bounding box center [456, 135] width 5 height 6
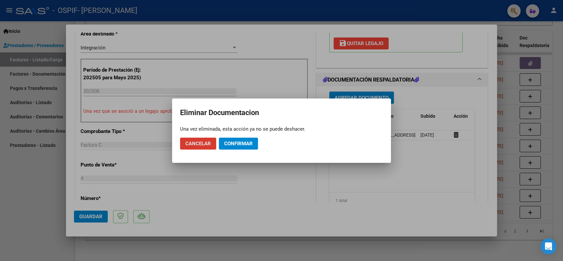
click at [252, 144] on span "Confirmar" at bounding box center [238, 144] width 29 height 6
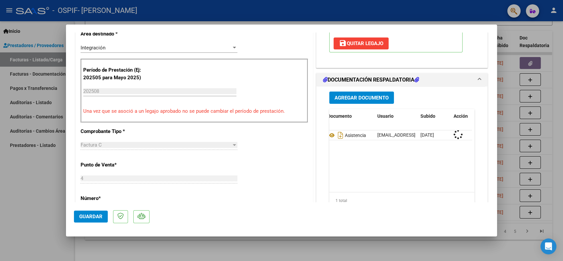
scroll to position [0, 0]
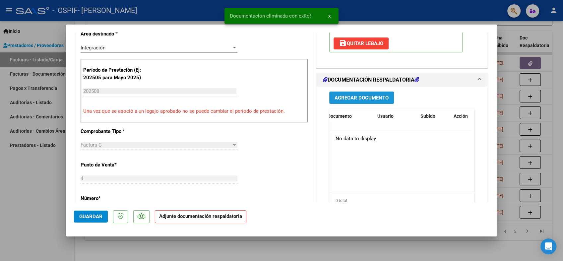
click at [355, 98] on span "Agregar Documento" at bounding box center [362, 98] width 54 height 6
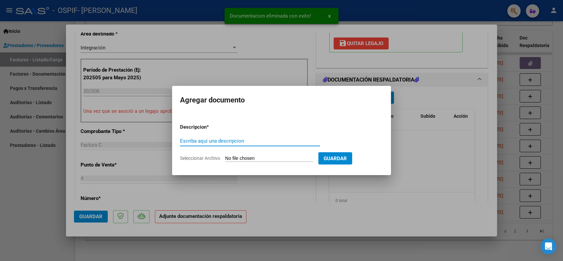
click at [218, 144] on div "Escriba aquí una descripcion" at bounding box center [250, 141] width 140 height 10
paste input "asistencia"
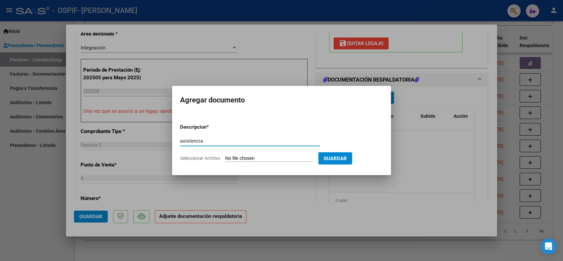
type input "asistencia"
click at [261, 157] on input "Seleccionar Archivo" at bounding box center [269, 159] width 88 height 6
type input "C:\fakepath\[PERSON_NAME] .pdf"
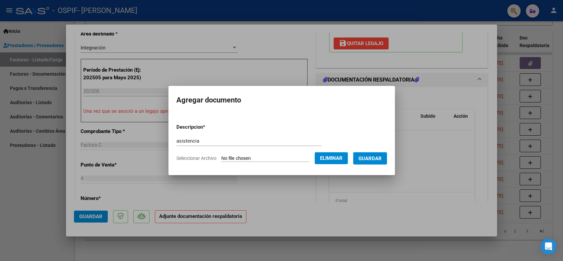
click at [372, 160] on span "Guardar" at bounding box center [370, 159] width 23 height 6
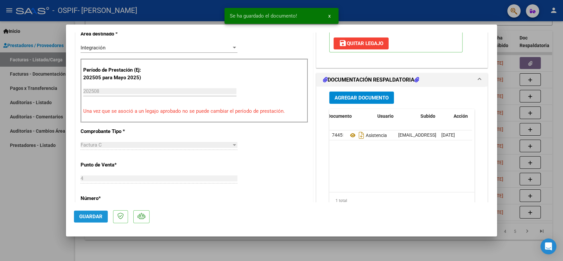
click at [94, 216] on span "Guardar" at bounding box center [90, 217] width 23 height 6
type input "$ 0,00"
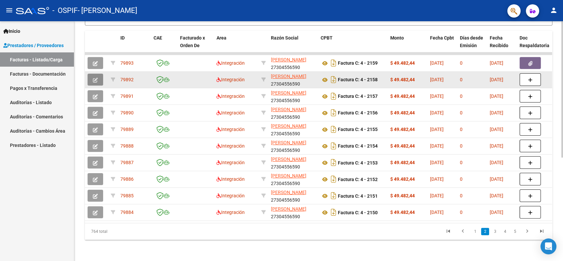
click at [98, 74] on button "button" at bounding box center [96, 80] width 16 height 12
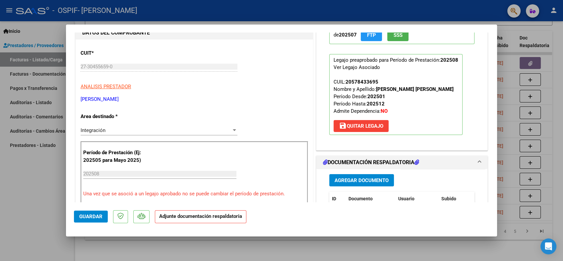
scroll to position [110, 0]
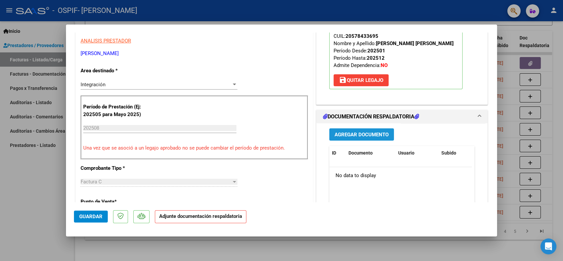
click at [376, 133] on span "Agregar Documento" at bounding box center [362, 135] width 54 height 6
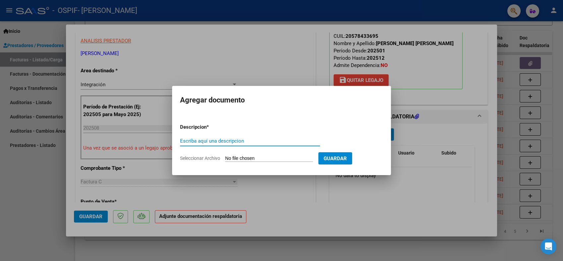
click at [183, 143] on input "Escriba aquí una descripcion" at bounding box center [250, 141] width 140 height 6
type input "asistencia"
click at [234, 160] on input "Seleccionar Archivo" at bounding box center [269, 159] width 88 height 6
type input "C:\fakepath\[PERSON_NAME] .pdf"
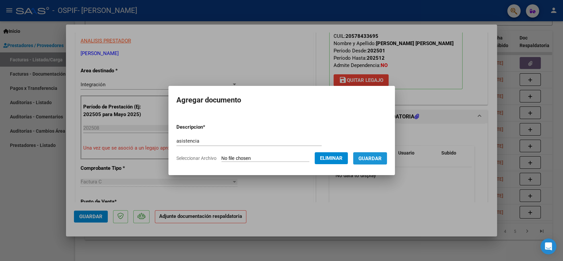
click at [366, 164] on button "Guardar" at bounding box center [370, 158] width 34 height 12
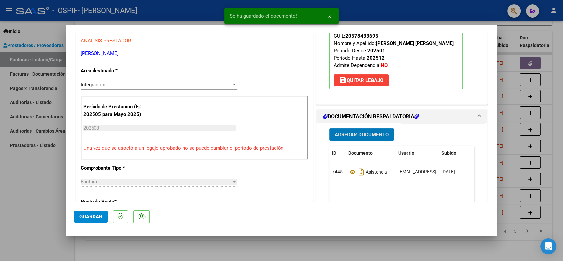
click at [73, 217] on mat-dialog-container "COMPROBANTE VER COMPROBANTE ESTADO: Recibida. En proceso de confirmacion/acepta…" at bounding box center [281, 131] width 431 height 212
click at [85, 222] on button "Guardar" at bounding box center [91, 217] width 34 height 12
type input "$ 0,00"
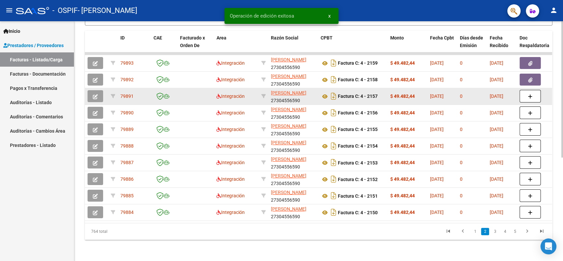
click at [96, 94] on icon "button" at bounding box center [95, 96] width 5 height 5
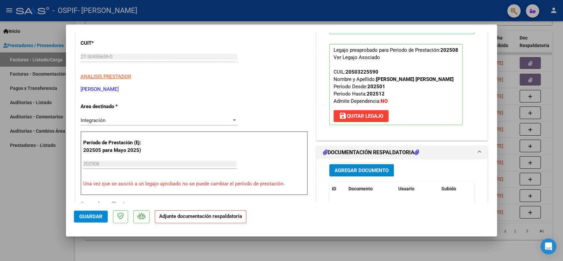
scroll to position [147, 0]
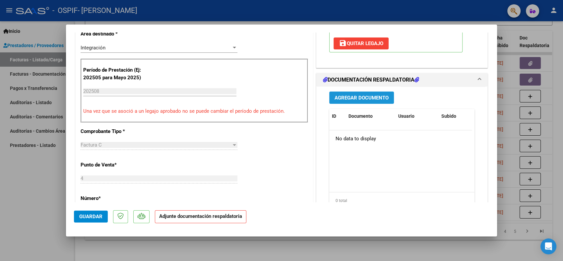
click at [372, 92] on button "Agregar Documento" at bounding box center [361, 98] width 65 height 12
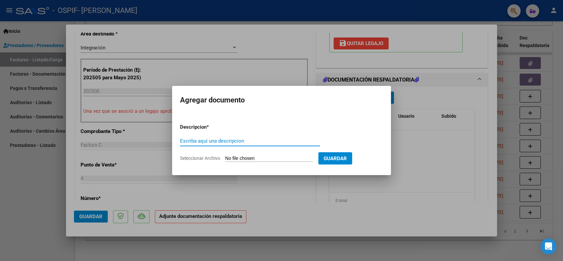
click at [213, 141] on input "Escriba aquí una descripcion" at bounding box center [250, 141] width 140 height 6
paste input "asistencia"
type input "asistencia"
click at [239, 159] on input "Seleccionar Archivo" at bounding box center [269, 159] width 88 height 6
type input "C:\fakepath\[PERSON_NAME] .pdf"
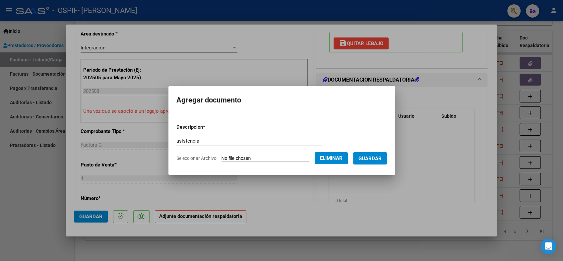
click at [370, 161] on span "Guardar" at bounding box center [370, 159] width 23 height 6
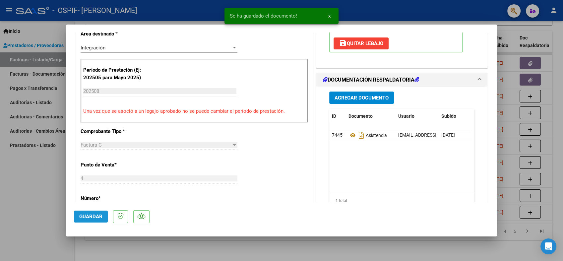
click at [94, 222] on button "Guardar" at bounding box center [91, 217] width 34 height 12
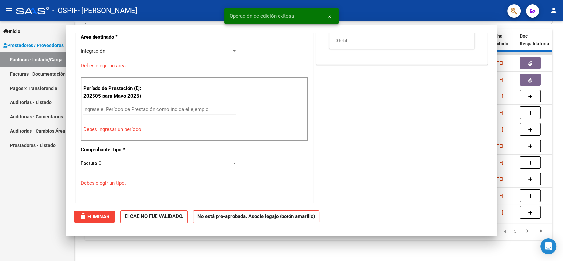
scroll to position [0, 0]
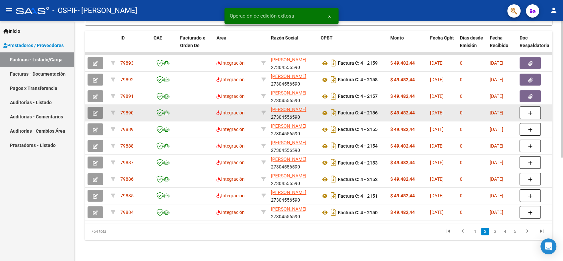
click at [90, 108] on button "button" at bounding box center [96, 113] width 16 height 12
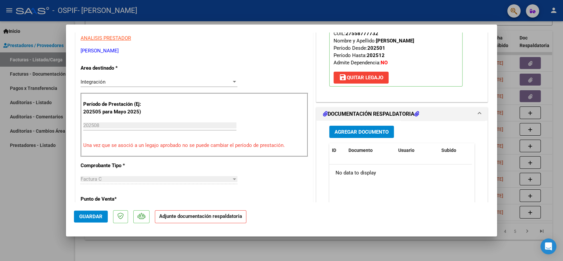
scroll to position [147, 0]
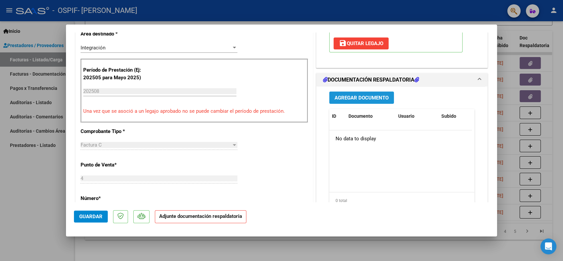
click at [369, 100] on span "Agregar Documento" at bounding box center [362, 98] width 54 height 6
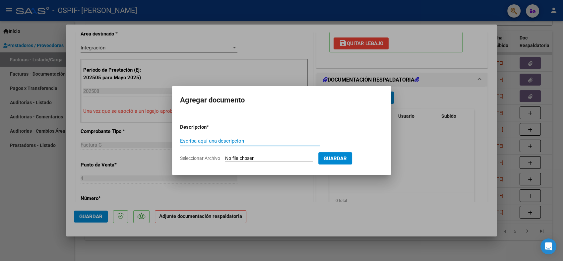
click at [184, 140] on input "Escriba aquí una descripcion" at bounding box center [250, 141] width 140 height 6
paste input "asistencia"
type input "asistencia"
click at [235, 159] on input "Seleccionar Archivo" at bounding box center [269, 159] width 88 height 6
type input "C:\fakepath\[PERSON_NAME] [PERSON_NAME] .pdf"
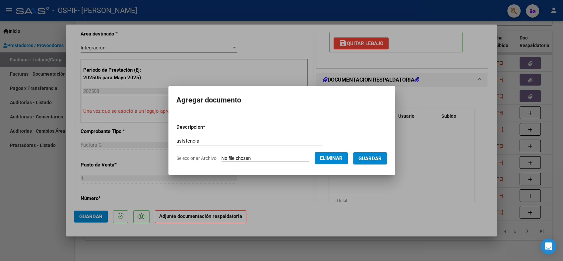
click at [368, 156] on span "Guardar" at bounding box center [370, 159] width 23 height 6
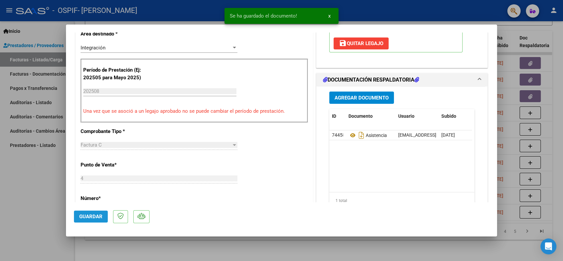
click at [95, 214] on span "Guardar" at bounding box center [90, 217] width 23 height 6
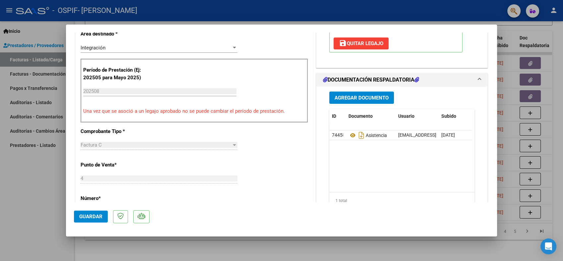
click at [87, 218] on span "Guardar" at bounding box center [90, 217] width 23 height 6
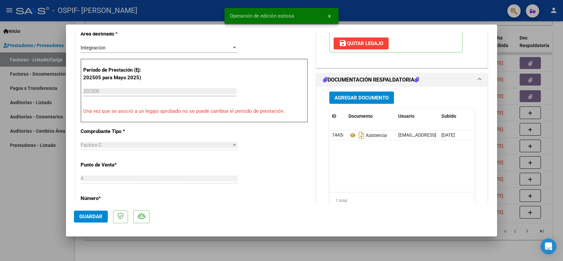
type input "$ 0,00"
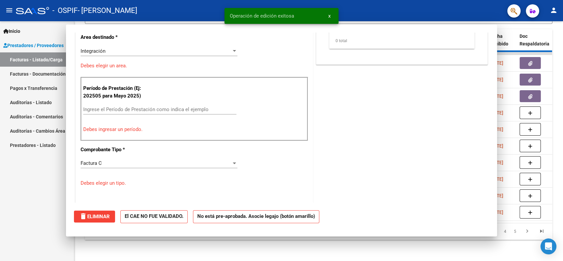
scroll to position [151, 0]
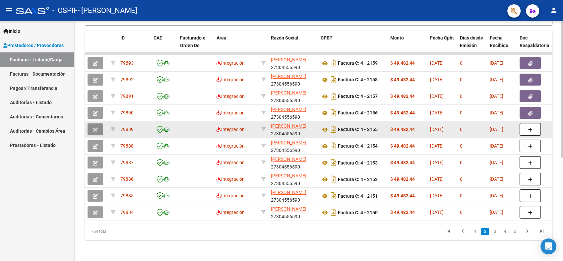
click at [95, 127] on icon "button" at bounding box center [95, 129] width 5 height 5
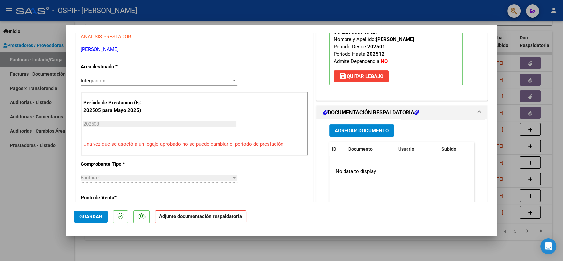
scroll to position [147, 0]
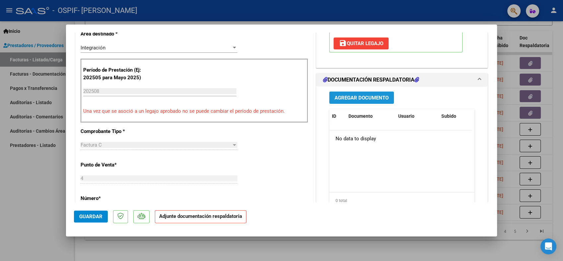
click at [348, 96] on span "Agregar Documento" at bounding box center [362, 98] width 54 height 6
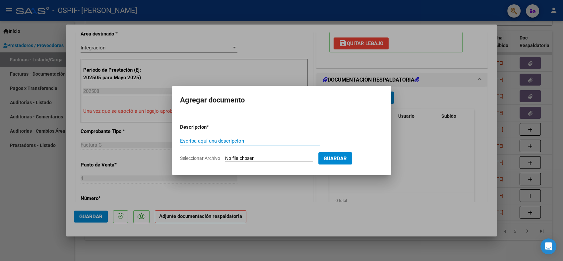
click at [201, 139] on input "Escriba aquí una descripcion" at bounding box center [250, 141] width 140 height 6
type input "asistencia"
click at [242, 158] on input "Seleccionar Archivo" at bounding box center [269, 159] width 88 height 6
type input "C:\fakepath\[PERSON_NAME] .pdf"
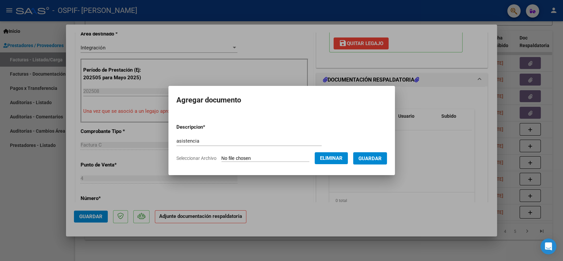
click at [372, 161] on span "Guardar" at bounding box center [370, 159] width 23 height 6
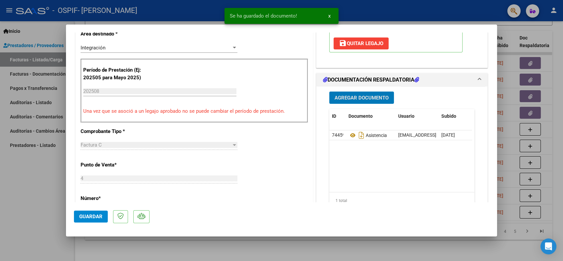
click at [80, 214] on span "Guardar" at bounding box center [90, 217] width 23 height 6
type input "$ 0,00"
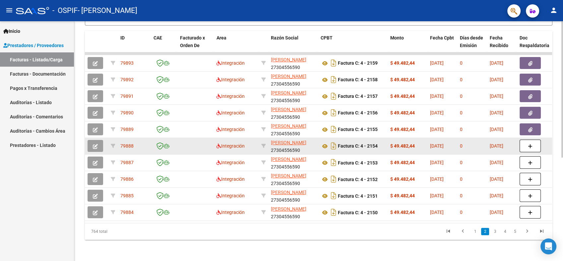
click at [95, 144] on icon "button" at bounding box center [95, 146] width 5 height 5
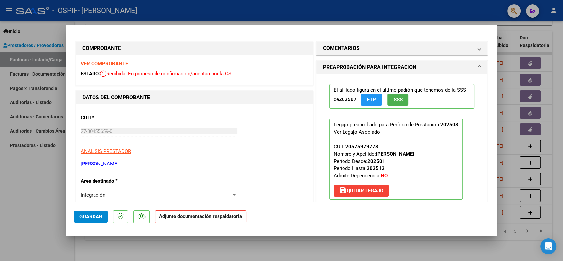
scroll to position [74, 0]
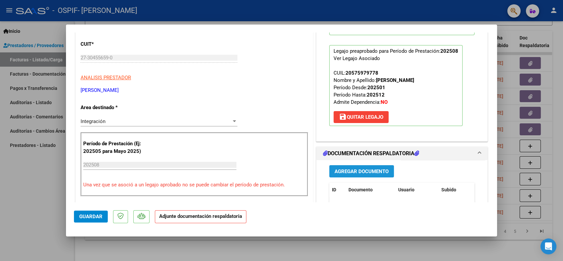
click at [373, 169] on span "Agregar Documento" at bounding box center [362, 172] width 54 height 6
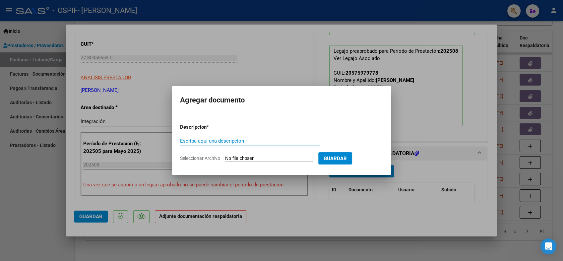
click at [185, 138] on input "Escriba aquí una descripcion" at bounding box center [250, 141] width 140 height 6
type input "asistencia"
click at [252, 157] on input "Seleccionar Archivo" at bounding box center [269, 159] width 88 height 6
type input "C:\fakepath\[PERSON_NAME] .pdf"
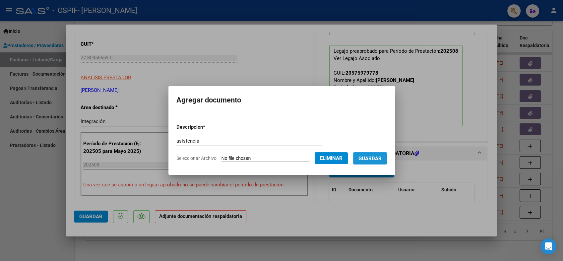
click at [382, 160] on span "Guardar" at bounding box center [370, 159] width 23 height 6
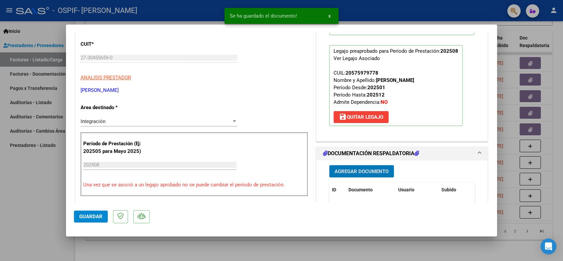
click at [86, 217] on span "Guardar" at bounding box center [90, 217] width 23 height 6
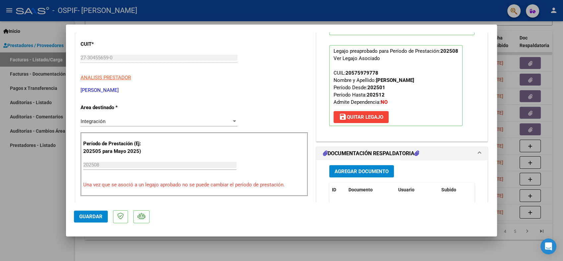
type input "$ 0,00"
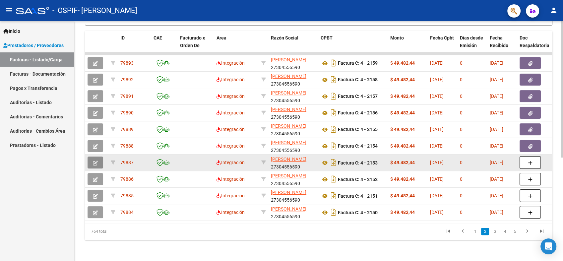
click at [93, 161] on button "button" at bounding box center [96, 163] width 16 height 12
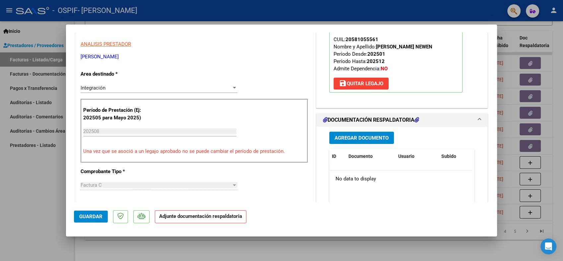
scroll to position [110, 0]
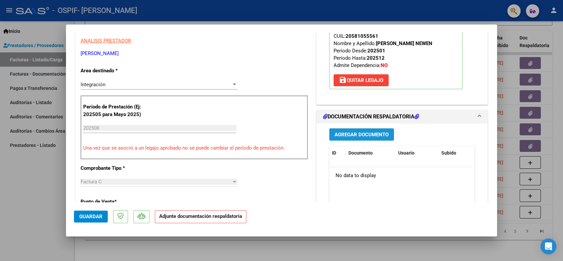
click at [353, 129] on button "Agregar Documento" at bounding box center [361, 134] width 65 height 12
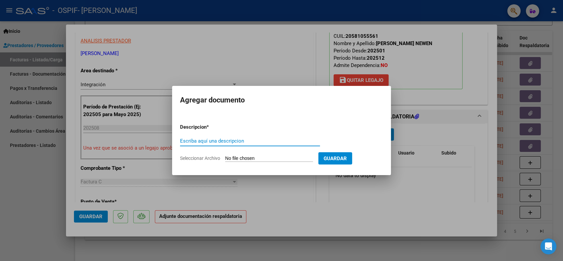
click at [207, 143] on input "Escriba aquí una descripcion" at bounding box center [250, 141] width 140 height 6
type input "asistencia"
click at [263, 157] on input "Seleccionar Archivo" at bounding box center [269, 159] width 88 height 6
type input "C:\fakepath\[PERSON_NAME].pdf"
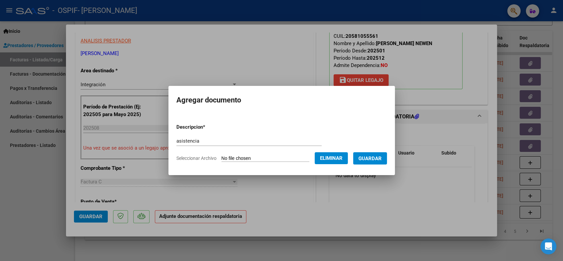
click at [366, 161] on button "Guardar" at bounding box center [370, 158] width 34 height 12
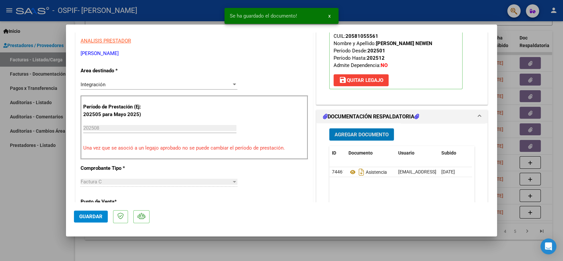
click at [102, 220] on button "Guardar" at bounding box center [91, 217] width 34 height 12
type input "$ 0,00"
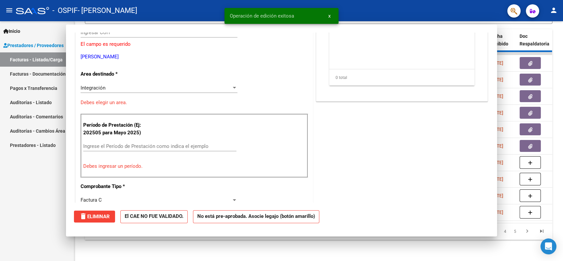
scroll to position [114, 0]
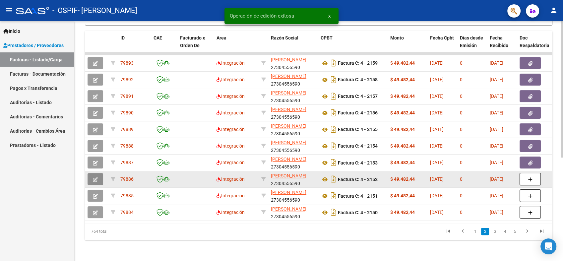
click at [97, 177] on icon "button" at bounding box center [95, 179] width 5 height 5
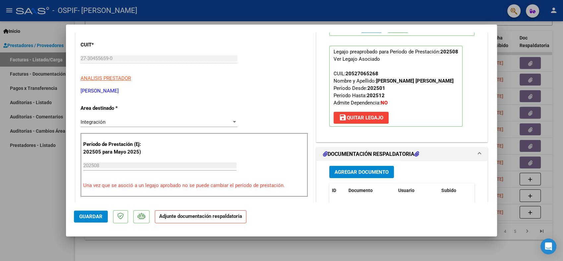
scroll to position [74, 0]
click at [344, 166] on button "Agregar Documento" at bounding box center [361, 171] width 65 height 12
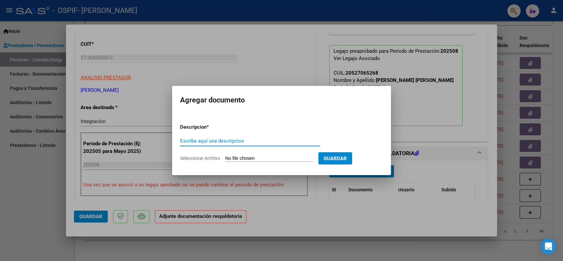
click at [235, 141] on input "Escriba aquí una descripcion" at bounding box center [250, 141] width 140 height 6
paste input "asistencia"
type input "asistencia"
click at [257, 162] on form "Descripcion * asistencia Escriba aquí una descripcion Seleccionar Archivo Guard…" at bounding box center [281, 142] width 203 height 48
click at [256, 158] on input "Seleccionar Archivo" at bounding box center [269, 159] width 88 height 6
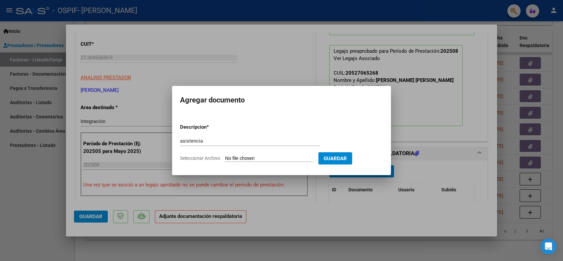
type input "C:\fakepath\[PERSON_NAME] [PERSON_NAME] agosto .pdf"
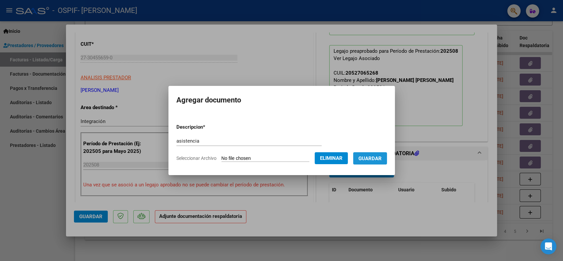
click at [371, 156] on span "Guardar" at bounding box center [370, 159] width 23 height 6
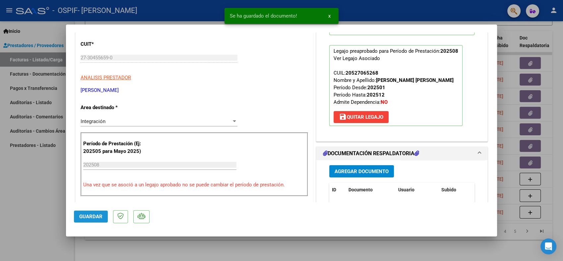
click at [86, 213] on button "Guardar" at bounding box center [91, 217] width 34 height 12
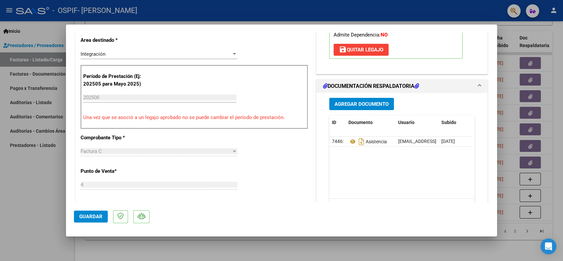
scroll to position [147, 0]
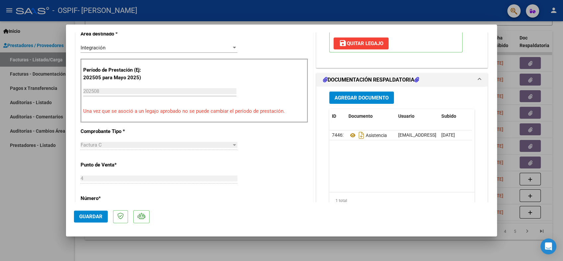
click at [93, 213] on button "Guardar" at bounding box center [91, 217] width 34 height 12
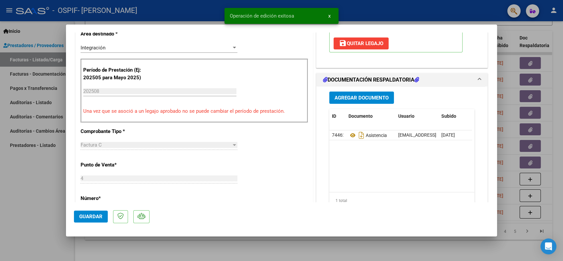
type input "$ 0,00"
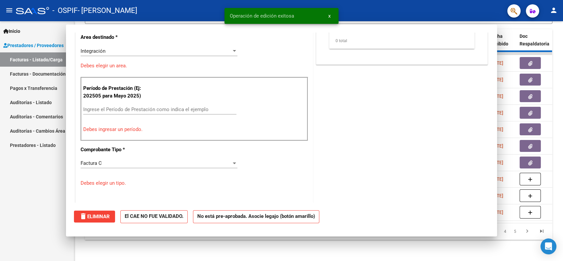
scroll to position [151, 0]
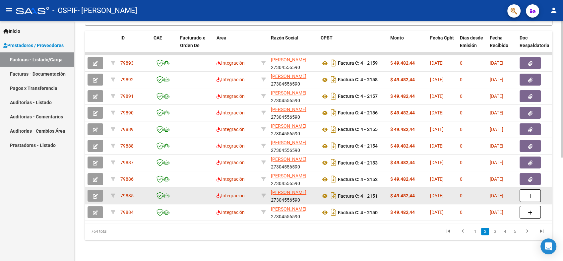
click at [105, 190] on div at bounding box center [97, 196] width 18 height 12
click at [99, 194] on button "button" at bounding box center [96, 196] width 16 height 12
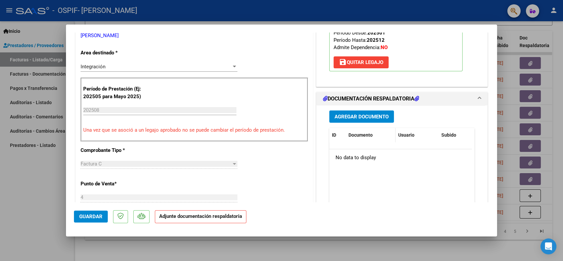
scroll to position [110, 0]
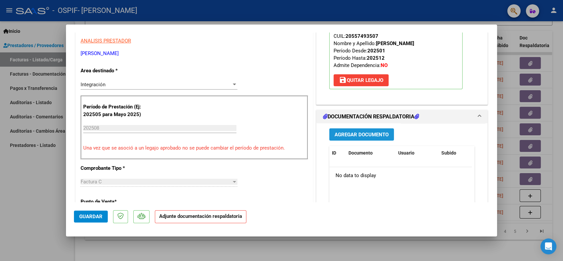
click at [367, 130] on button "Agregar Documento" at bounding box center [361, 134] width 65 height 12
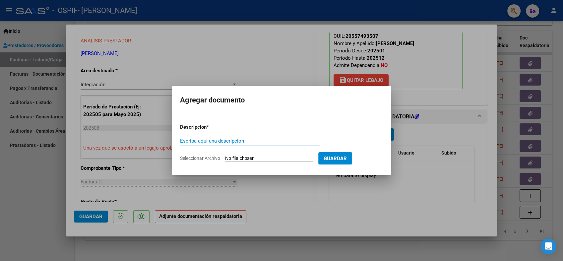
click at [220, 143] on input "Escriba aquí una descripcion" at bounding box center [250, 141] width 140 height 6
click at [221, 140] on input "Escriba aquí una descripcion" at bounding box center [250, 141] width 140 height 6
paste input "asistencia"
type input "asistencia"
click at [255, 159] on input "Seleccionar Archivo" at bounding box center [269, 159] width 88 height 6
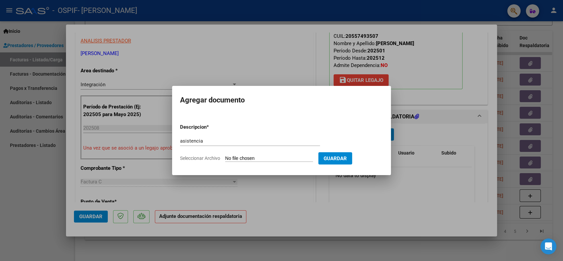
type input "C:\fakepath\[PERSON_NAME] agosto .pdf"
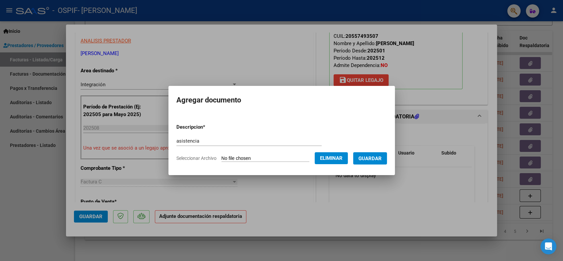
click at [361, 159] on span "Guardar" at bounding box center [370, 159] width 23 height 6
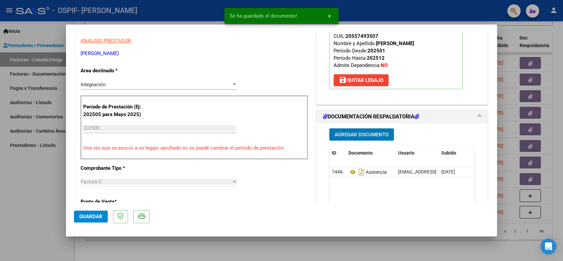
click at [89, 219] on span "Guardar" at bounding box center [90, 217] width 23 height 6
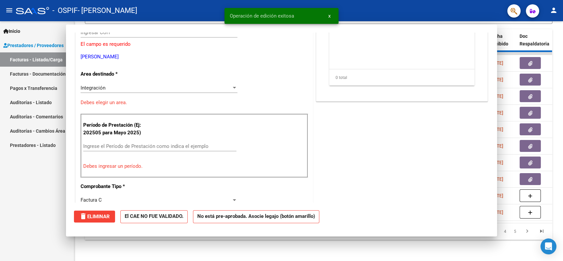
scroll to position [114, 0]
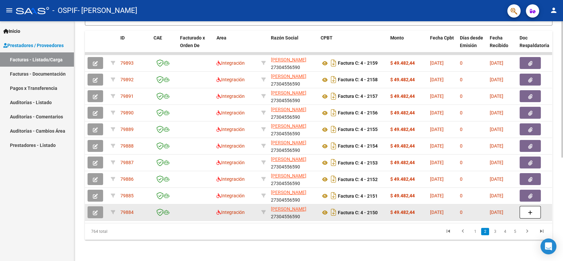
click at [94, 210] on icon "button" at bounding box center [95, 212] width 5 height 5
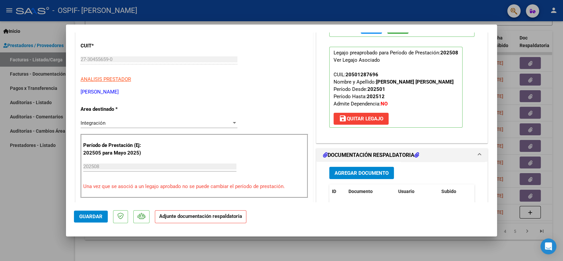
scroll to position [74, 0]
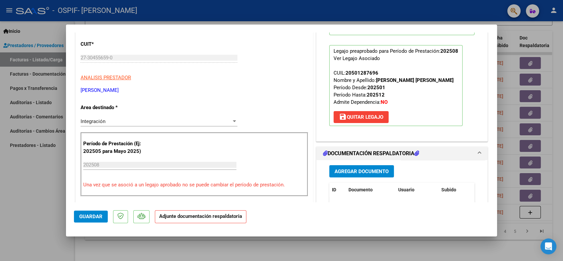
click at [362, 174] on span "Agregar Documento" at bounding box center [362, 172] width 54 height 6
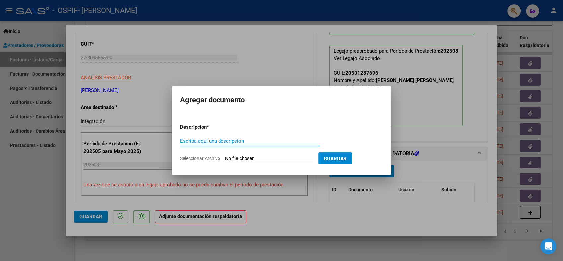
click at [208, 143] on input "Escriba aquí una descripcion" at bounding box center [250, 141] width 140 height 6
paste input "asistencia"
click at [258, 159] on input "Seleccionar Archivo" at bounding box center [269, 159] width 88 height 6
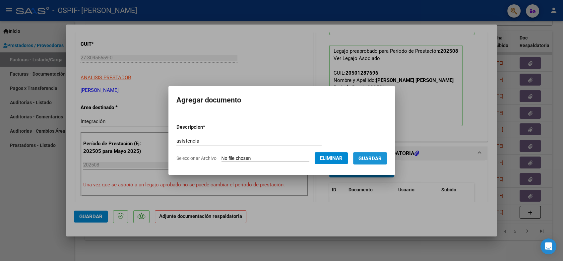
click at [372, 158] on span "Guardar" at bounding box center [370, 159] width 23 height 6
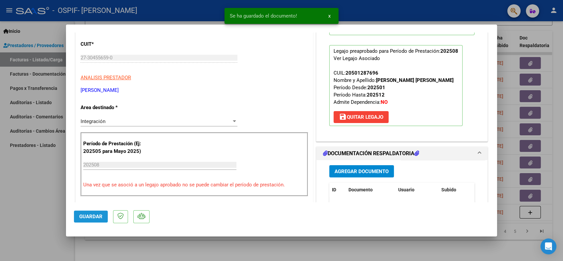
click at [104, 215] on button "Guardar" at bounding box center [91, 217] width 34 height 12
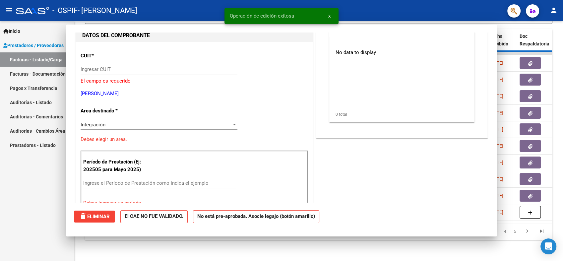
scroll to position [85, 0]
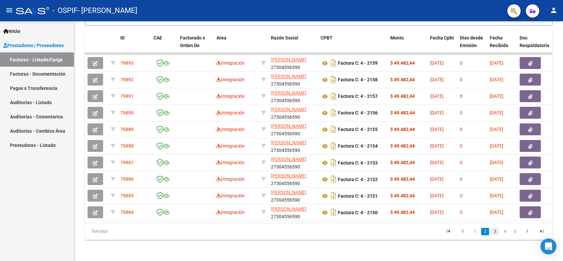
click at [494, 231] on link "3" at bounding box center [495, 231] width 8 height 7
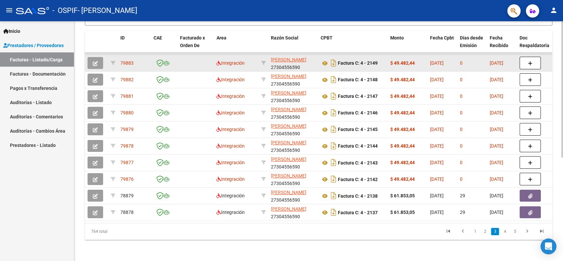
click at [94, 61] on icon "button" at bounding box center [95, 63] width 5 height 5
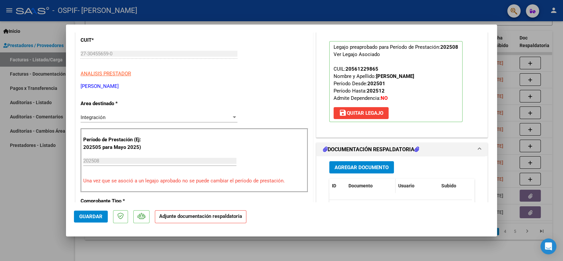
scroll to position [74, 0]
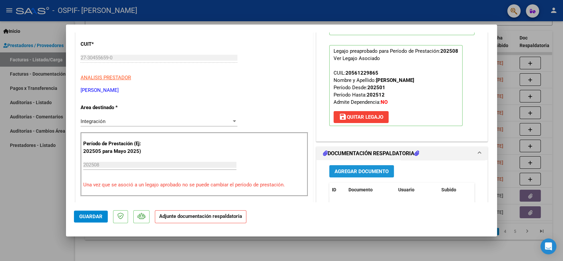
click at [356, 170] on span "Agregar Documento" at bounding box center [362, 172] width 54 height 6
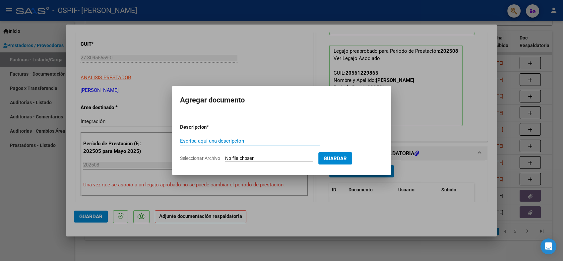
click at [226, 140] on input "Escriba aquí una descripcion" at bounding box center [250, 141] width 140 height 6
paste input "asistencia"
click at [235, 156] on input "Seleccionar Archivo" at bounding box center [269, 159] width 88 height 6
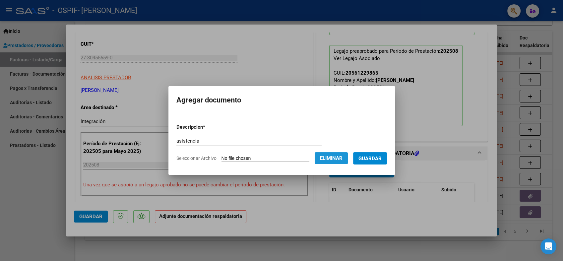
click at [323, 158] on span "Eliminar" at bounding box center [331, 158] width 23 height 6
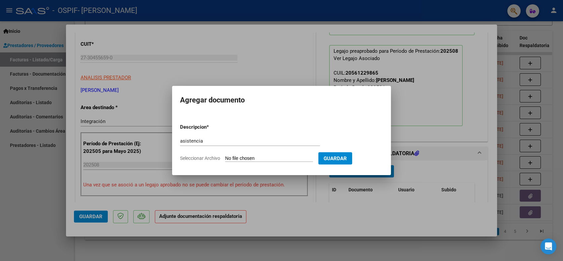
click at [245, 157] on input "Seleccionar Archivo" at bounding box center [269, 159] width 88 height 6
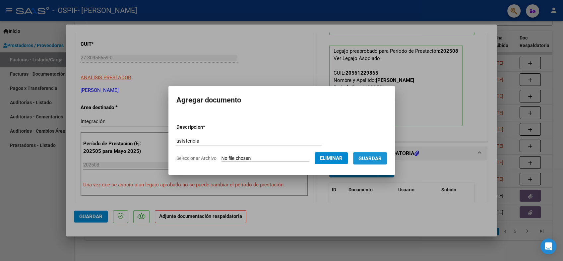
click at [377, 160] on span "Guardar" at bounding box center [370, 159] width 23 height 6
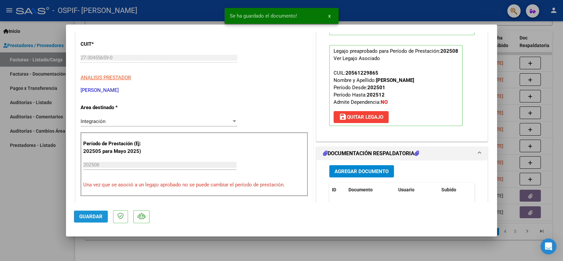
click at [101, 220] on button "Guardar" at bounding box center [91, 217] width 34 height 12
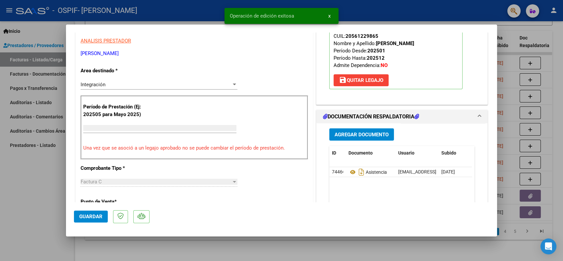
scroll to position [114, 0]
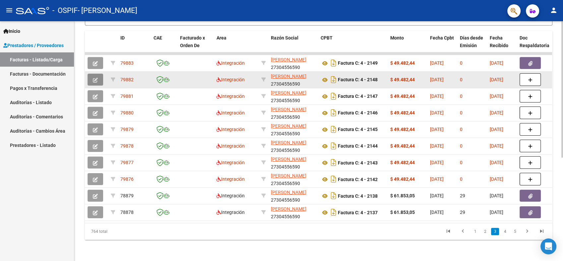
click at [92, 75] on button "button" at bounding box center [96, 80] width 16 height 12
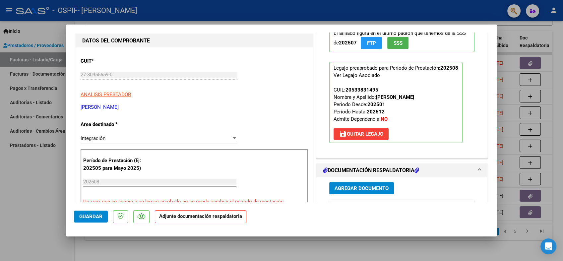
scroll to position [74, 0]
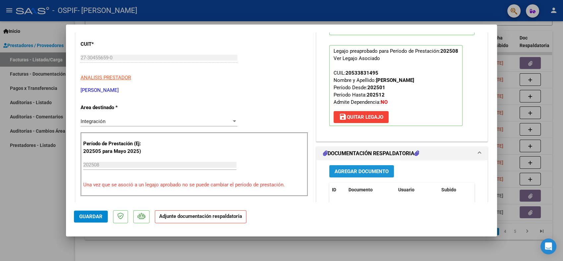
click at [375, 169] on span "Agregar Documento" at bounding box center [362, 172] width 54 height 6
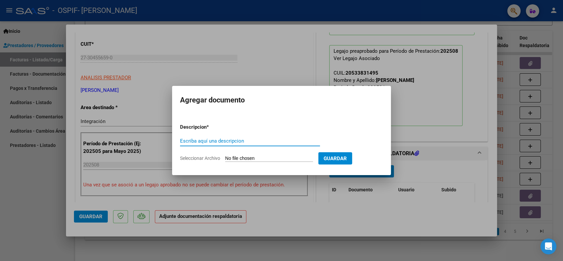
click at [201, 138] on input "Escriba aquí una descripcion" at bounding box center [250, 141] width 140 height 6
click at [248, 158] on input "Seleccionar Archivo" at bounding box center [269, 159] width 88 height 6
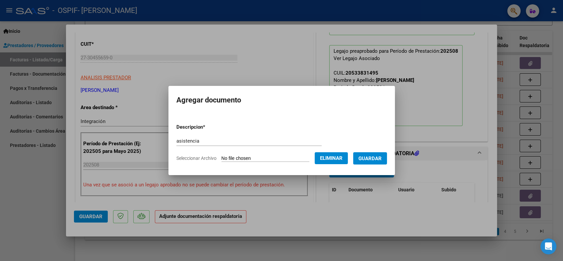
click at [370, 159] on span "Guardar" at bounding box center [370, 159] width 23 height 6
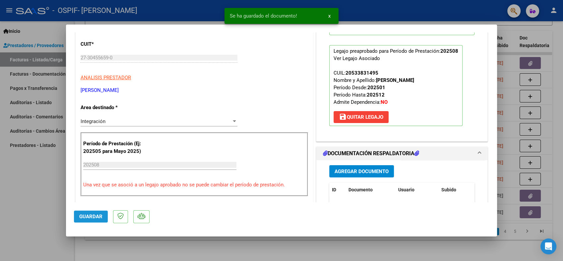
click at [96, 215] on span "Guardar" at bounding box center [90, 217] width 23 height 6
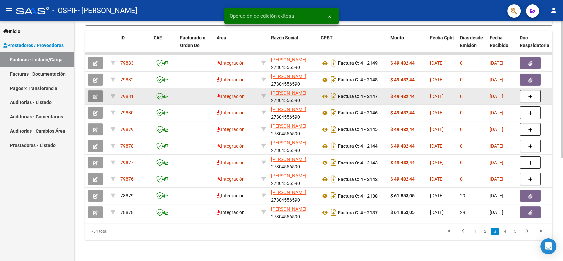
click at [90, 90] on button "button" at bounding box center [96, 96] width 16 height 12
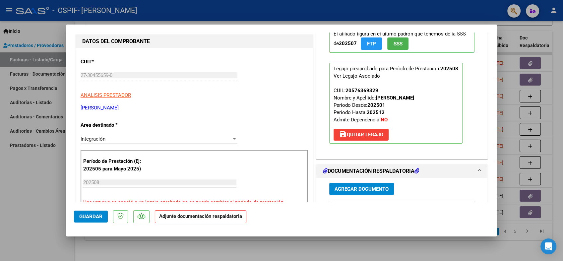
scroll to position [74, 0]
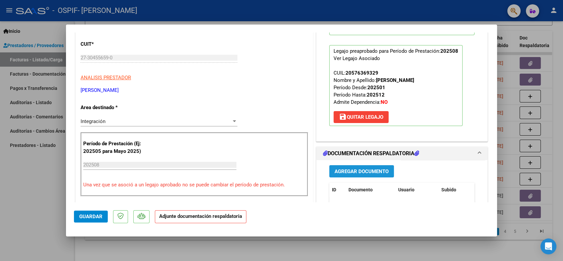
click at [361, 173] on span "Agregar Documento" at bounding box center [362, 172] width 54 height 6
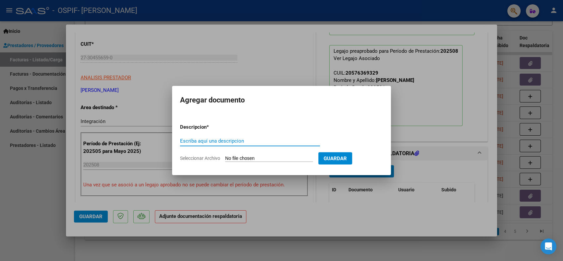
click at [192, 137] on div "Escriba aquí una descripcion" at bounding box center [250, 141] width 140 height 10
click at [195, 142] on input "Escriba aquí una descripcion" at bounding box center [250, 141] width 140 height 6
paste input "asistencia"
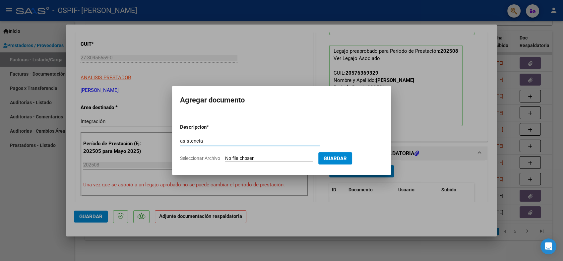
click at [251, 160] on input "Seleccionar Archivo" at bounding box center [269, 159] width 88 height 6
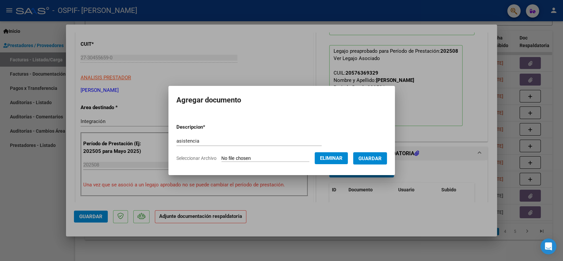
click at [372, 158] on span "Guardar" at bounding box center [370, 159] width 23 height 6
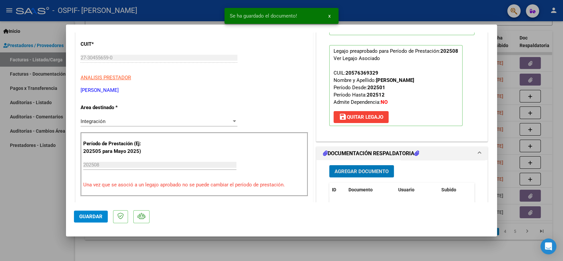
click at [99, 220] on button "Guardar" at bounding box center [91, 217] width 34 height 12
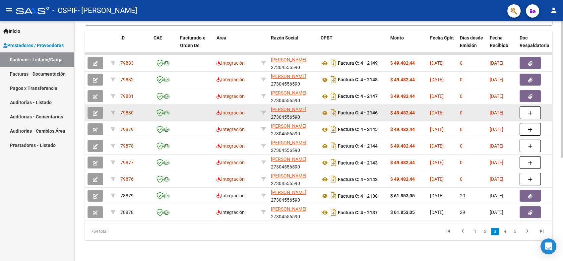
click at [95, 111] on icon "button" at bounding box center [95, 113] width 5 height 5
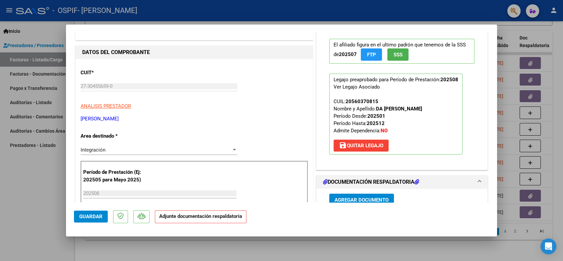
scroll to position [74, 0]
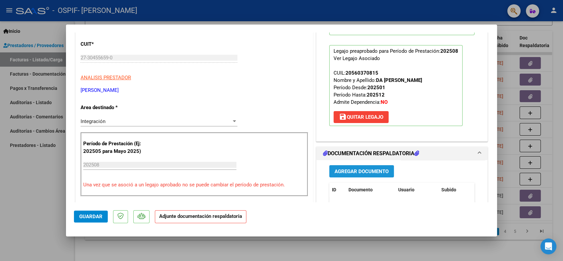
click at [370, 170] on span "Agregar Documento" at bounding box center [362, 172] width 54 height 6
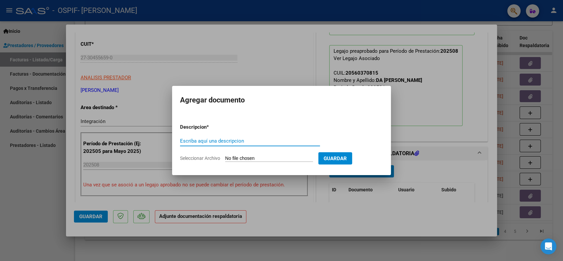
click at [211, 141] on input "Escriba aquí una descripcion" at bounding box center [250, 141] width 140 height 6
click at [268, 158] on input "Seleccionar Archivo" at bounding box center [269, 159] width 88 height 6
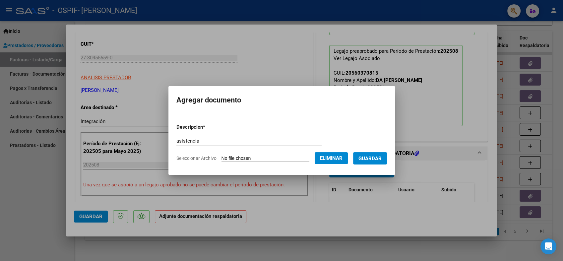
drag, startPoint x: 370, startPoint y: 158, endPoint x: 359, endPoint y: 164, distance: 12.3
click at [370, 158] on span "Guardar" at bounding box center [370, 159] width 23 height 6
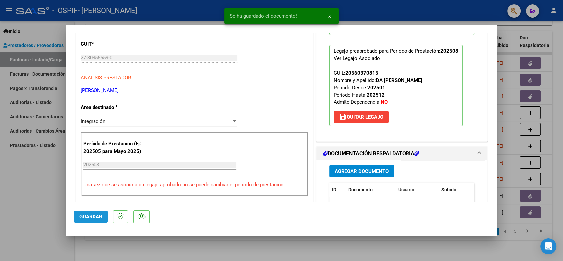
click at [97, 219] on span "Guardar" at bounding box center [90, 217] width 23 height 6
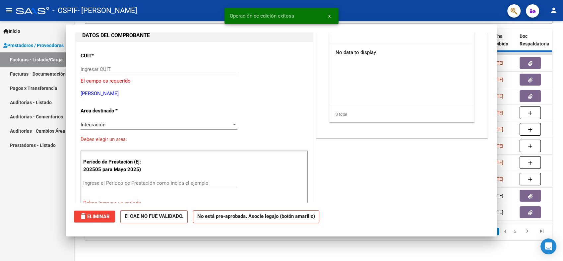
scroll to position [85, 0]
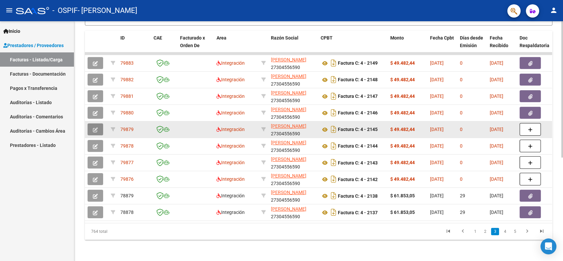
click at [98, 126] on button "button" at bounding box center [96, 129] width 16 height 12
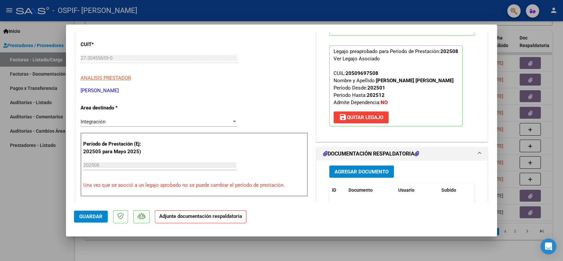
scroll to position [110, 0]
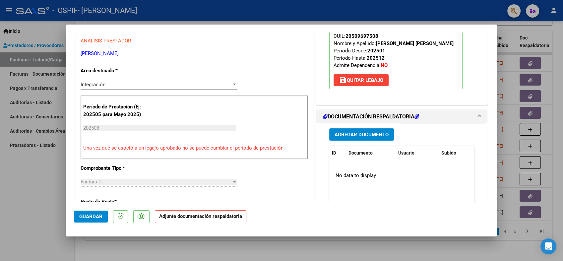
click at [361, 135] on span "Agregar Documento" at bounding box center [362, 135] width 54 height 6
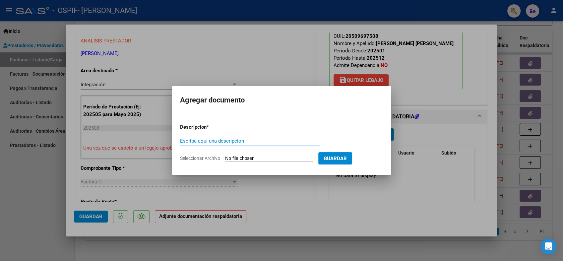
click at [203, 141] on input "Escriba aquí una descripcion" at bounding box center [250, 141] width 140 height 6
paste input "asistencia"
click at [261, 158] on input "Seleccionar Archivo" at bounding box center [269, 159] width 88 height 6
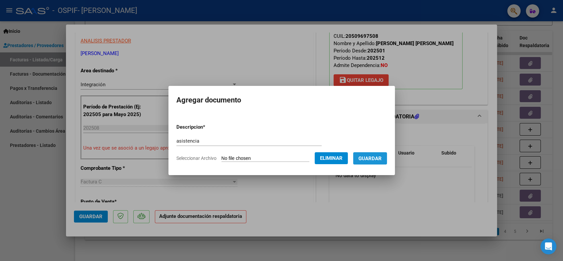
click at [366, 156] on span "Guardar" at bounding box center [370, 159] width 23 height 6
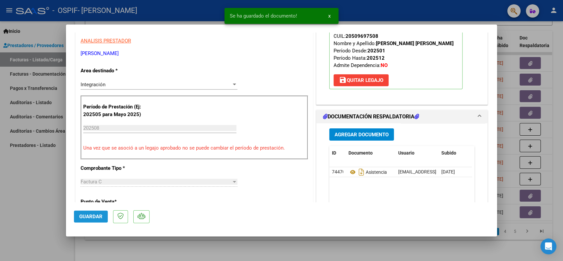
click at [81, 216] on span "Guardar" at bounding box center [90, 217] width 23 height 6
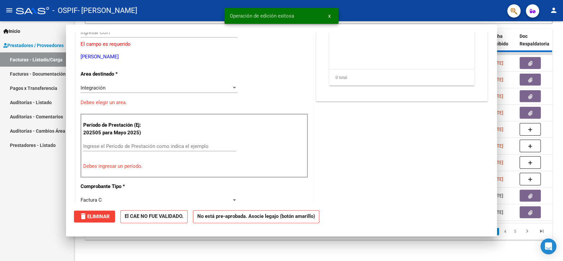
scroll to position [114, 0]
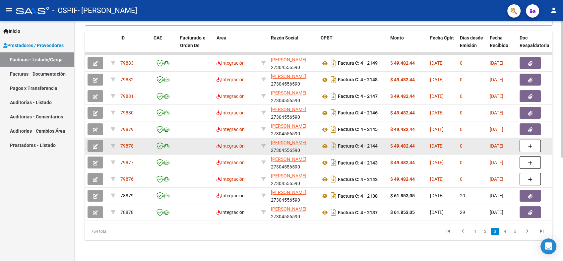
click at [96, 143] on button "button" at bounding box center [96, 146] width 16 height 12
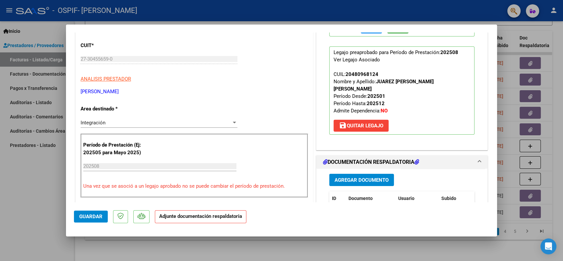
scroll to position [74, 0]
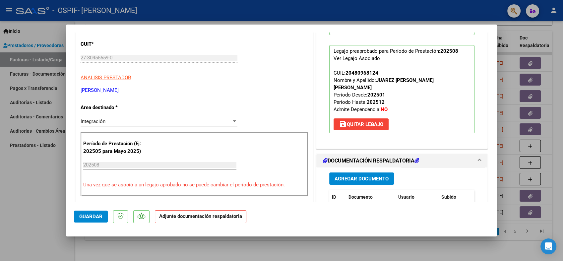
click at [358, 176] on span "Agregar Documento" at bounding box center [362, 179] width 54 height 6
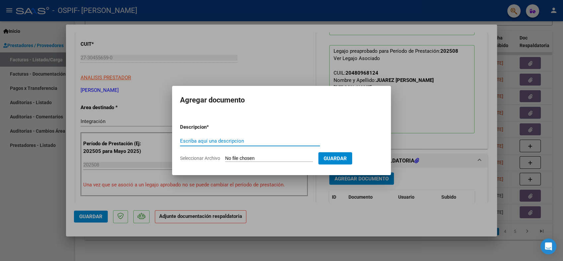
click at [207, 143] on input "Escriba aquí una descripcion" at bounding box center [250, 141] width 140 height 6
paste input "asistencia"
click at [253, 157] on input "Seleccionar Archivo" at bounding box center [269, 159] width 88 height 6
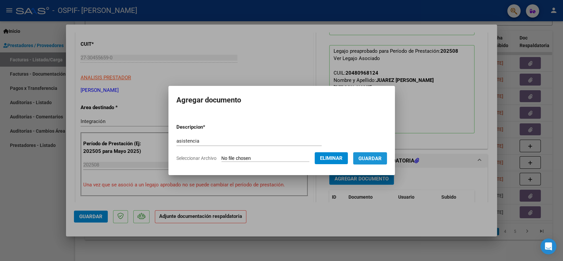
click at [368, 158] on span "Guardar" at bounding box center [370, 159] width 23 height 6
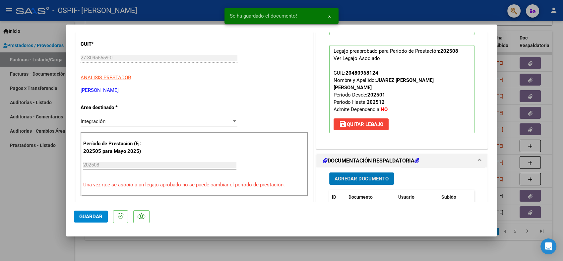
click at [82, 218] on span "Guardar" at bounding box center [90, 217] width 23 height 6
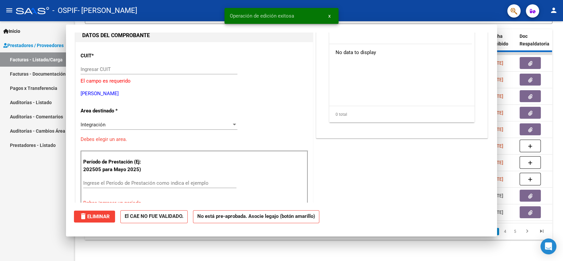
scroll to position [85, 0]
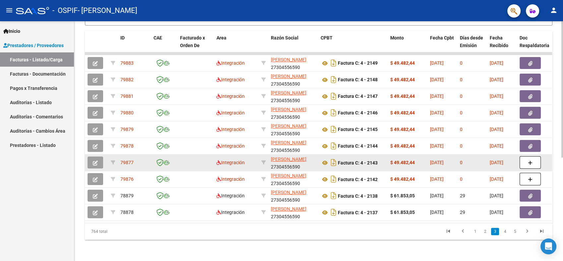
click at [95, 161] on icon "button" at bounding box center [95, 163] width 5 height 5
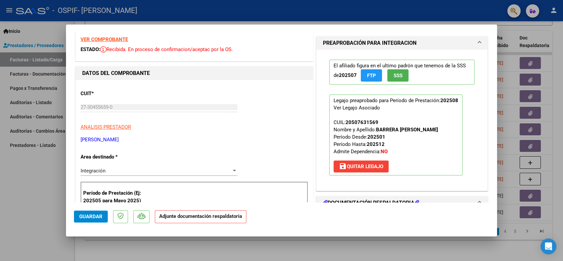
scroll to position [74, 0]
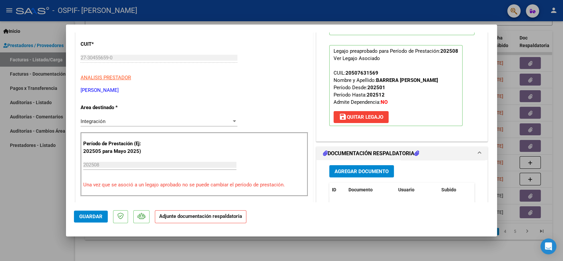
click at [377, 173] on span "Agregar Documento" at bounding box center [362, 172] width 54 height 6
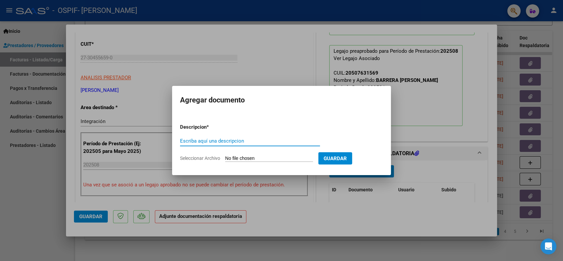
click at [222, 138] on input "Escriba aquí una descripcion" at bounding box center [250, 141] width 140 height 6
paste input "asistencia"
click at [259, 159] on input "Seleccionar Archivo" at bounding box center [269, 159] width 88 height 6
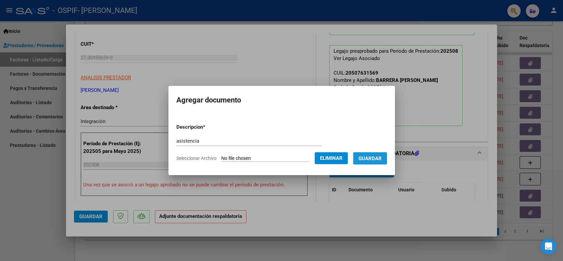
click at [370, 154] on button "Guardar" at bounding box center [370, 158] width 34 height 12
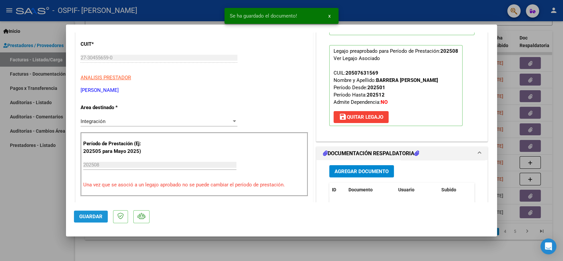
click at [92, 215] on span "Guardar" at bounding box center [90, 217] width 23 height 6
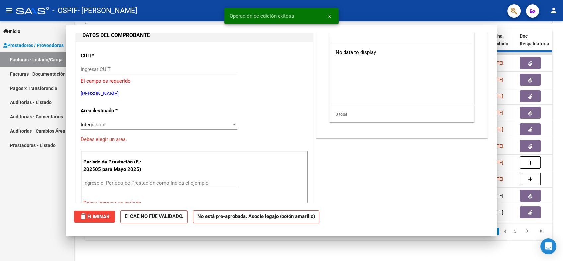
scroll to position [0, 0]
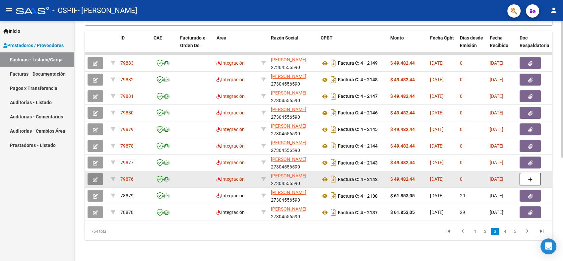
click at [102, 176] on button "button" at bounding box center [96, 179] width 16 height 12
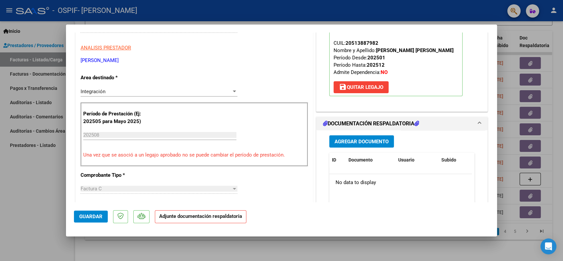
scroll to position [110, 0]
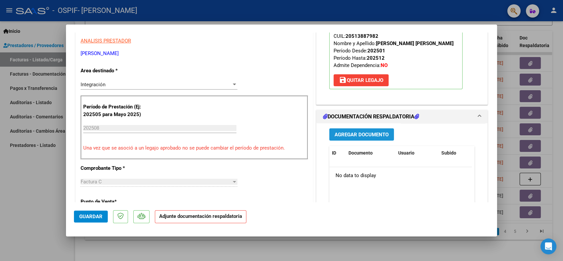
click at [376, 134] on span "Agregar Documento" at bounding box center [362, 135] width 54 height 6
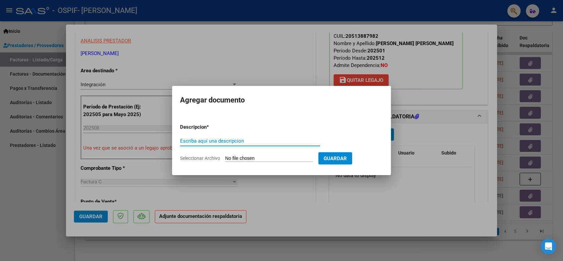
click at [206, 142] on input "Escriba aquí una descripcion" at bounding box center [250, 141] width 140 height 6
paste input "asistencia"
click at [265, 154] on form "Descripcion * asistencia Escriba aquí una descripcion Seleccionar Archivo Guard…" at bounding box center [281, 142] width 203 height 48
click at [265, 157] on input "Seleccionar Archivo" at bounding box center [269, 159] width 88 height 6
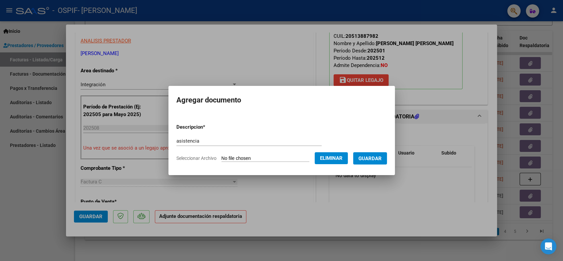
click at [380, 159] on span "Guardar" at bounding box center [370, 159] width 23 height 6
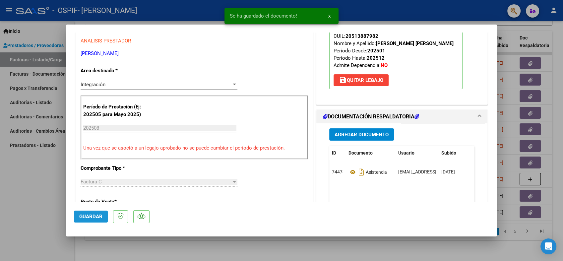
click at [103, 217] on button "Guardar" at bounding box center [91, 217] width 34 height 12
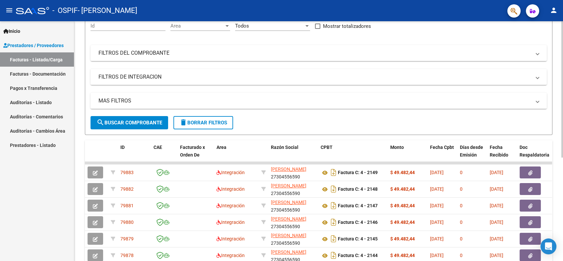
scroll to position [0, 0]
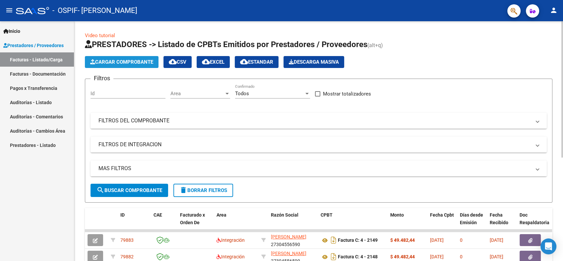
click at [125, 64] on span "Cargar Comprobante" at bounding box center [121, 62] width 63 height 6
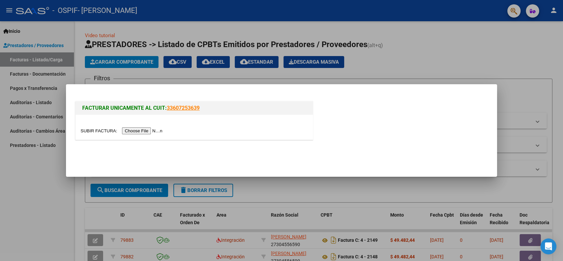
click at [125, 130] on input "file" at bounding box center [123, 130] width 84 height 7
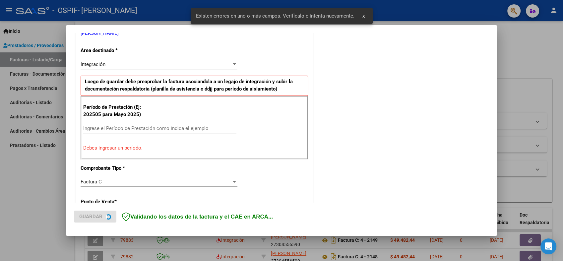
scroll to position [123, 0]
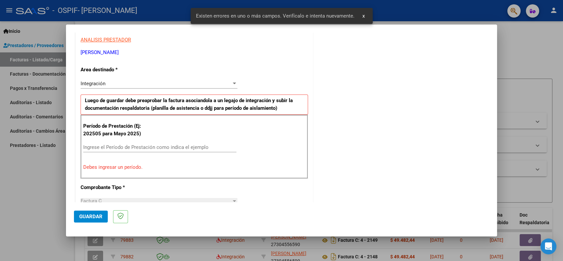
click at [126, 150] on div "Ingrese el Período de Prestación como indica el ejemplo" at bounding box center [159, 147] width 153 height 10
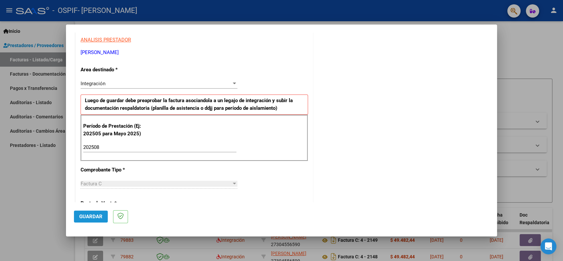
click at [89, 216] on span "Guardar" at bounding box center [90, 217] width 23 height 6
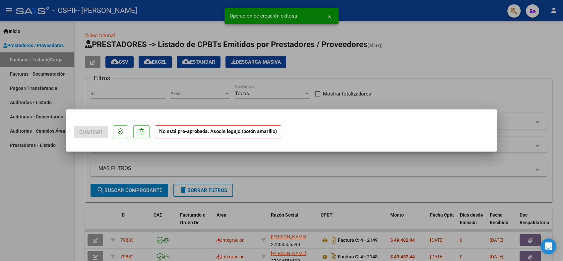
scroll to position [0, 0]
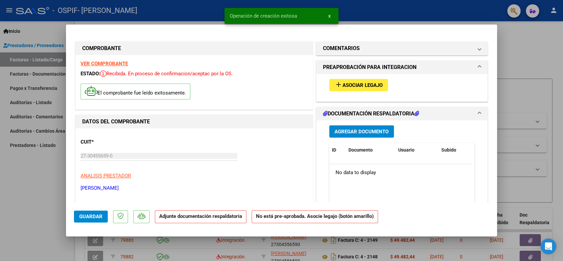
click at [358, 87] on span "Asociar Legajo" at bounding box center [363, 85] width 40 height 6
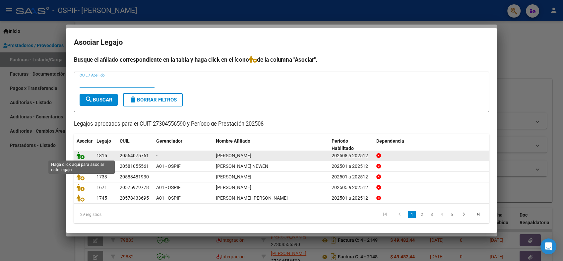
click at [82, 158] on icon at bounding box center [81, 155] width 8 height 7
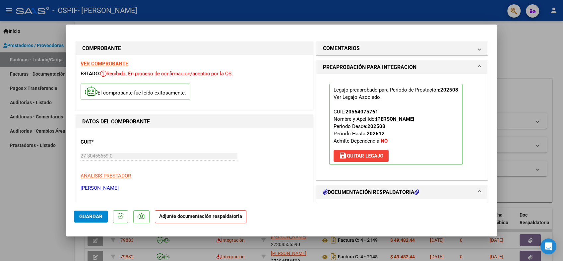
click at [97, 219] on span "Guardar" at bounding box center [90, 217] width 23 height 6
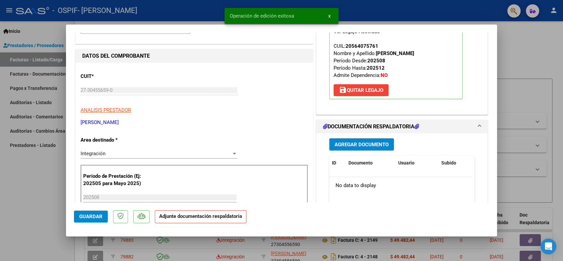
scroll to position [74, 0]
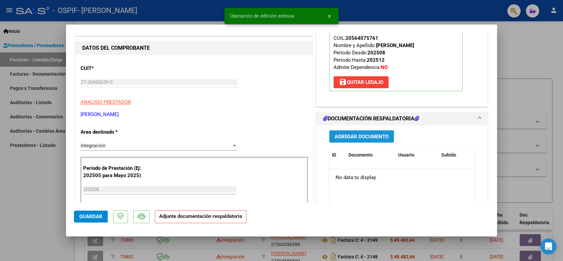
click at [370, 141] on button "Agregar Documento" at bounding box center [361, 136] width 65 height 12
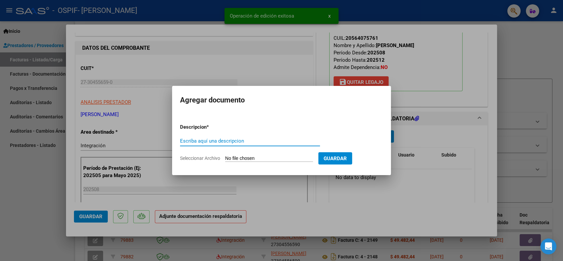
click at [206, 139] on input "Escriba aquí una descripcion" at bounding box center [250, 141] width 140 height 6
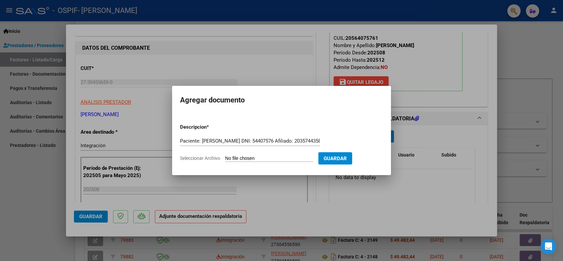
drag, startPoint x: 321, startPoint y: 140, endPoint x: 194, endPoint y: 151, distance: 127.6
click at [194, 144] on app-form-text-field "Descripcion * Paciente: [PERSON_NAME] DNI: 54407576 Afiliado: 20357443580 Escri…" at bounding box center [252, 134] width 145 height 20
drag, startPoint x: 180, startPoint y: 141, endPoint x: 366, endPoint y: 149, distance: 186.0
click at [366, 149] on form "Descripcion * Paciente: [PERSON_NAME] DNI: 54407576 Afiliado: 20357443580 Escri…" at bounding box center [281, 142] width 203 height 48
click at [272, 159] on input "Seleccionar Archivo" at bounding box center [269, 159] width 88 height 6
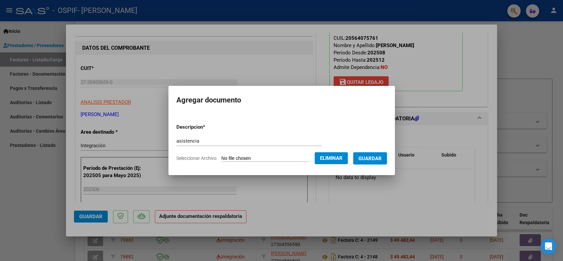
click at [376, 162] on button "Guardar" at bounding box center [370, 158] width 34 height 12
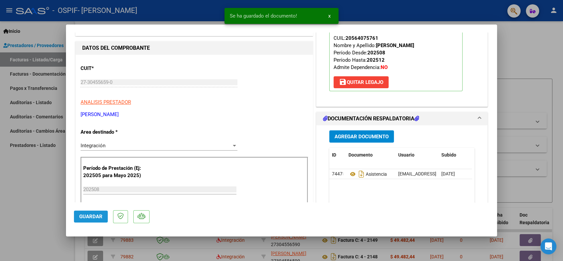
click at [97, 219] on span "Guardar" at bounding box center [90, 217] width 23 height 6
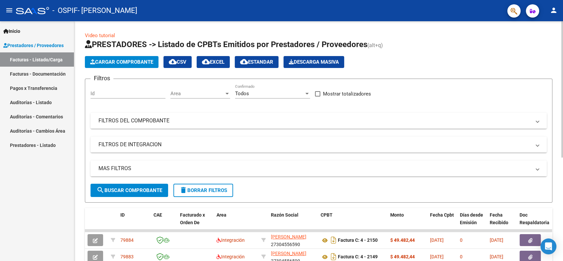
drag, startPoint x: 396, startPoint y: 95, endPoint x: 400, endPoint y: 99, distance: 5.6
click at [400, 99] on div "Filtros Id Area Area Todos Confirmado Mostrar totalizadores FILTROS DEL COMPROB…" at bounding box center [319, 134] width 457 height 100
click at [104, 60] on span "Cargar Comprobante" at bounding box center [121, 62] width 63 height 6
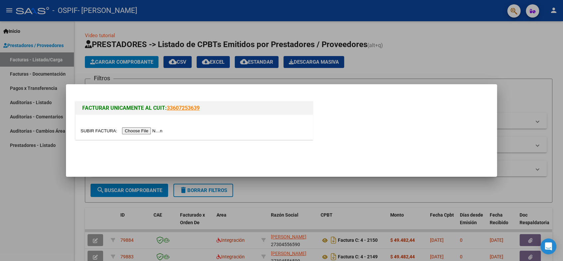
click at [459, 37] on div at bounding box center [281, 130] width 563 height 261
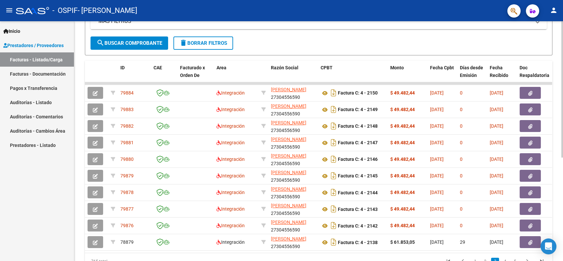
scroll to position [182, 0]
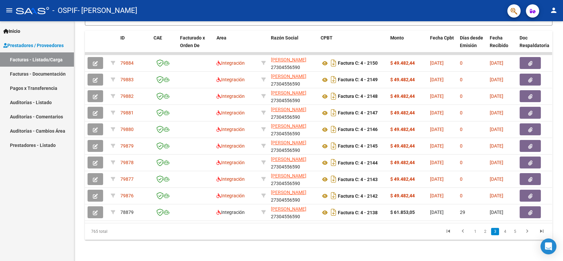
click at [473, 228] on link "1" at bounding box center [475, 231] width 8 height 7
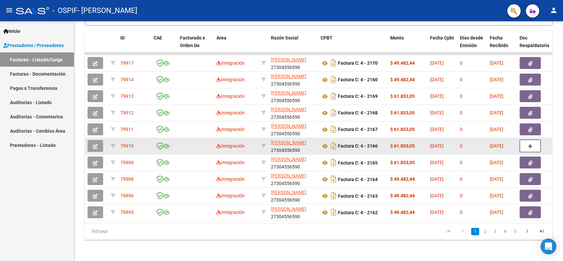
click at [96, 138] on datatable-body-cell at bounding box center [96, 146] width 23 height 16
click at [95, 144] on icon "button" at bounding box center [95, 146] width 5 height 5
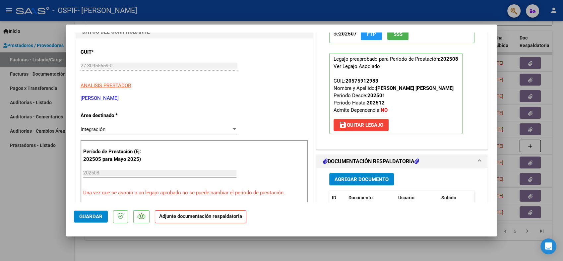
scroll to position [74, 0]
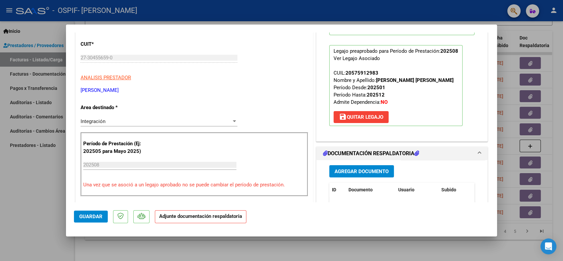
click at [374, 168] on span "Agregar Documento" at bounding box center [362, 171] width 54 height 6
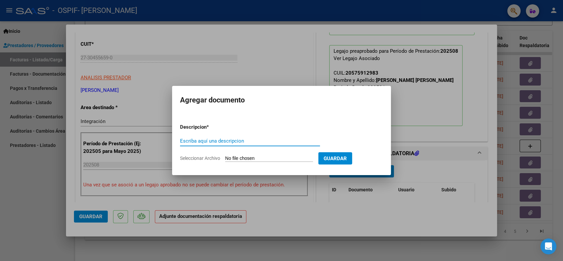
click at [187, 141] on input "Escriba aquí una descripcion" at bounding box center [250, 141] width 140 height 6
paste input "Paciente: [PERSON_NAME] DNI: 54407576 Afiliado: 20357443580"
drag, startPoint x: 320, startPoint y: 140, endPoint x: 162, endPoint y: 138, distance: 158.3
click at [162, 138] on div "COMPROBANTE VER COMPROBANTE ESTADO: Recibida. En proceso de confirmacion/acepta…" at bounding box center [281, 130] width 563 height 261
click at [242, 136] on div "Paciente: [PERSON_NAME] DNI: 54407576 Afiliado: 20357443580 Escriba aquí una de…" at bounding box center [250, 141] width 140 height 10
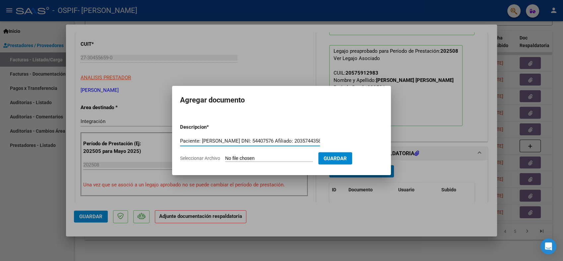
drag, startPoint x: 180, startPoint y: 141, endPoint x: 329, endPoint y: 144, distance: 148.7
click at [329, 144] on form "Descripcion * Paciente: [PERSON_NAME] DNI: 54407576 Afiliado: 20357443580 Escri…" at bounding box center [281, 142] width 203 height 48
click at [274, 157] on input "Seleccionar Archivo" at bounding box center [269, 159] width 88 height 6
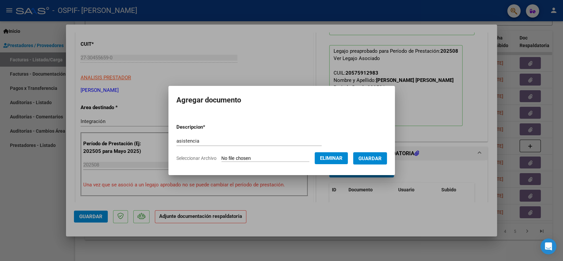
click at [362, 161] on button "Guardar" at bounding box center [370, 158] width 34 height 12
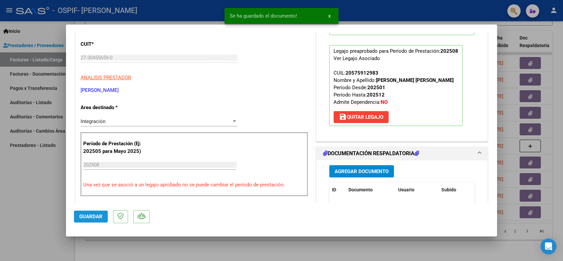
click at [94, 214] on span "Guardar" at bounding box center [90, 217] width 23 height 6
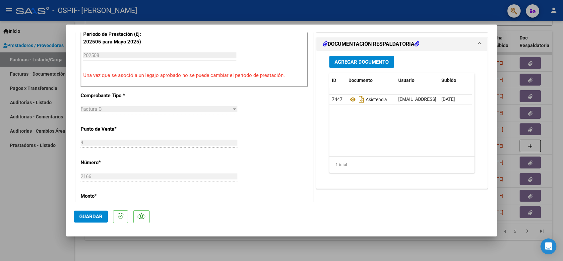
scroll to position [184, 0]
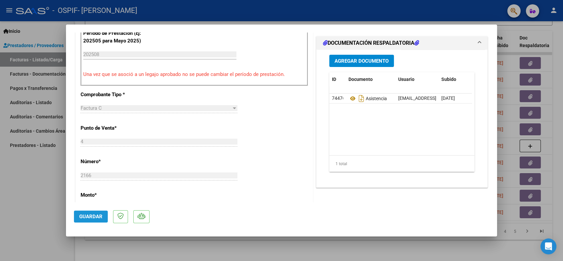
click at [94, 217] on span "Guardar" at bounding box center [90, 217] width 23 height 6
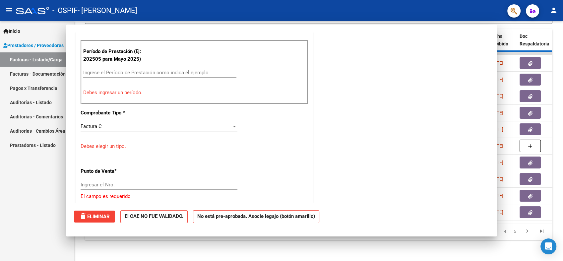
scroll to position [0, 0]
